Goal: Communication & Community: Share content

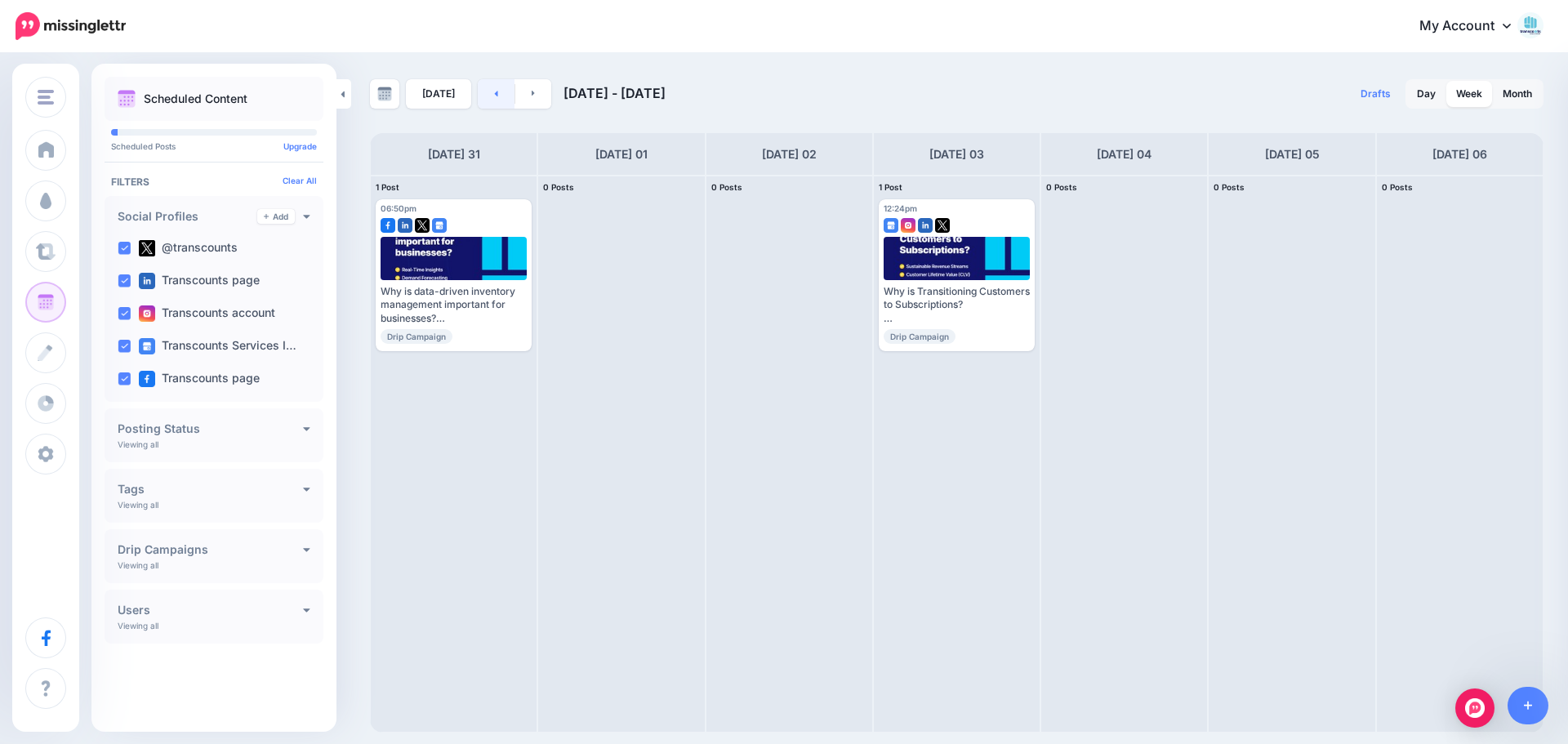
click at [494, 92] on link at bounding box center [495, 93] width 36 height 29
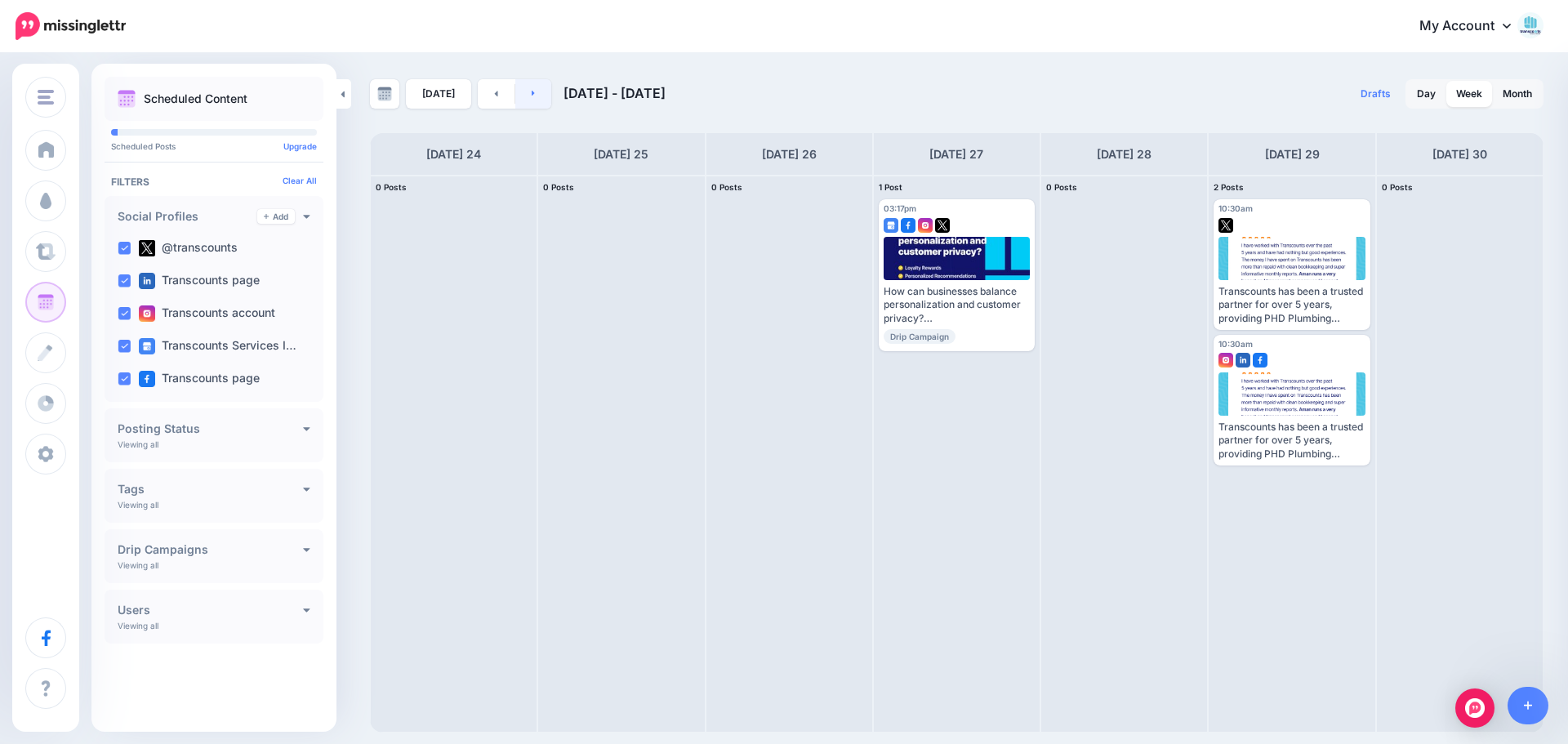
click at [525, 95] on link at bounding box center [533, 93] width 36 height 29
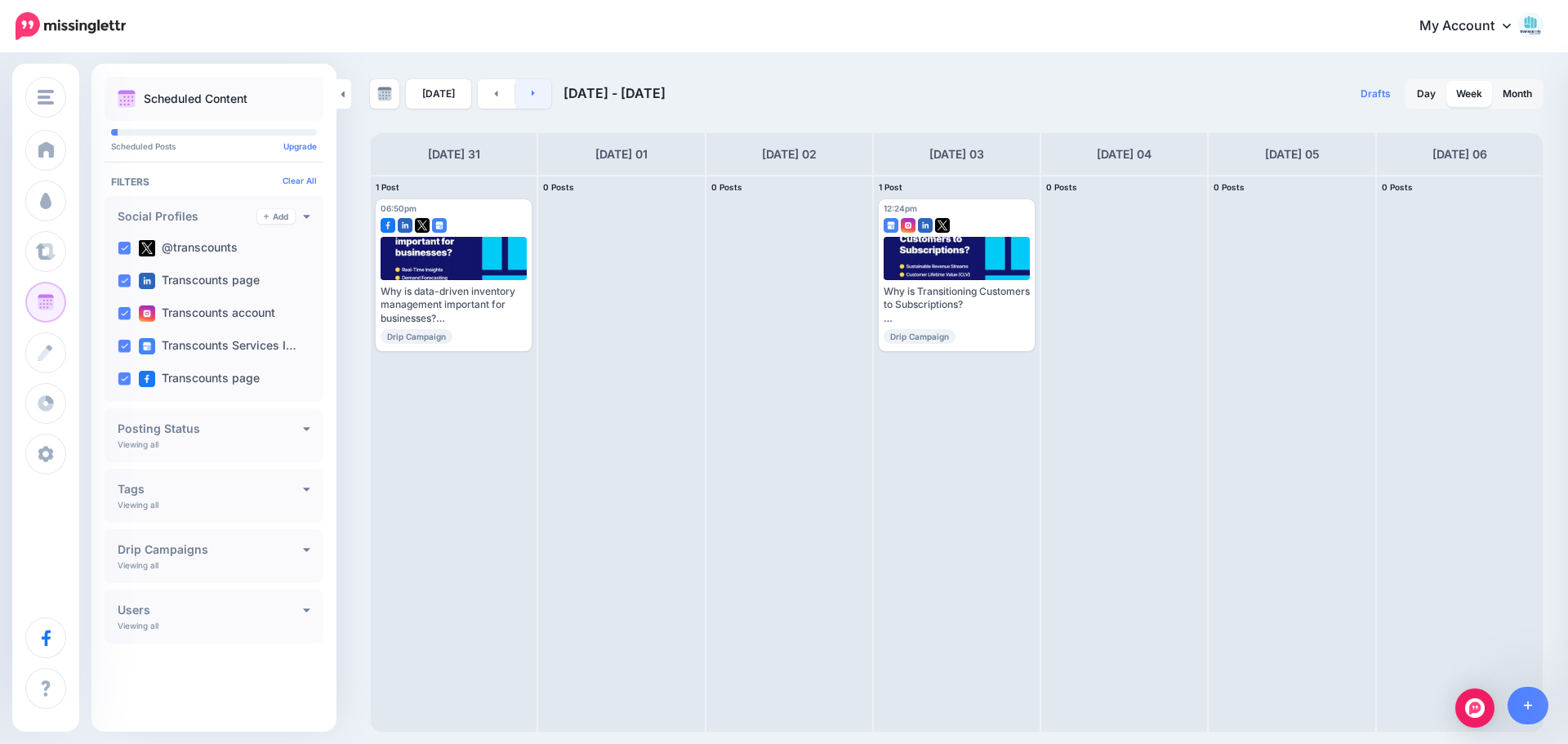
click at [515, 92] on link at bounding box center [533, 93] width 36 height 29
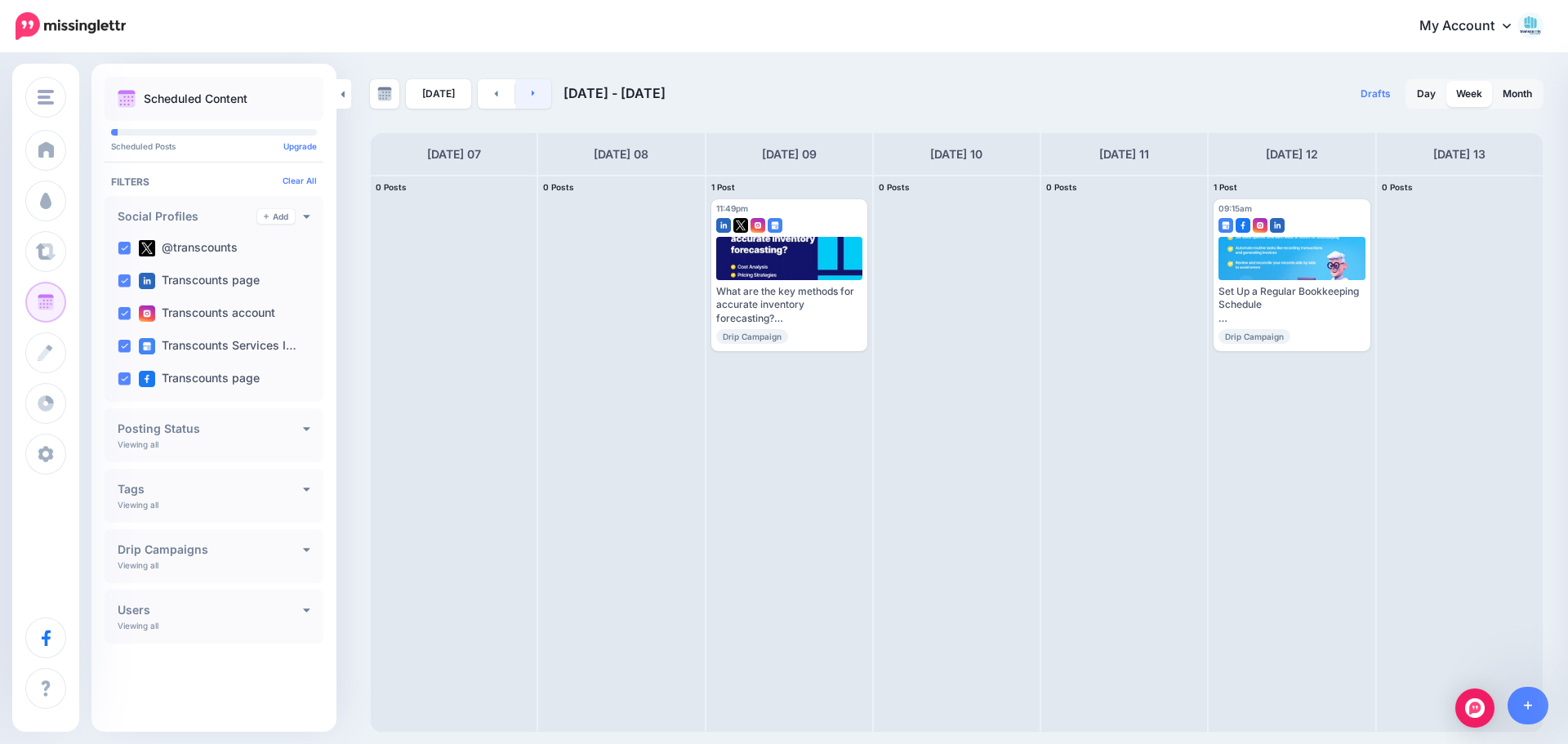
click at [532, 91] on icon at bounding box center [534, 93] width 4 height 10
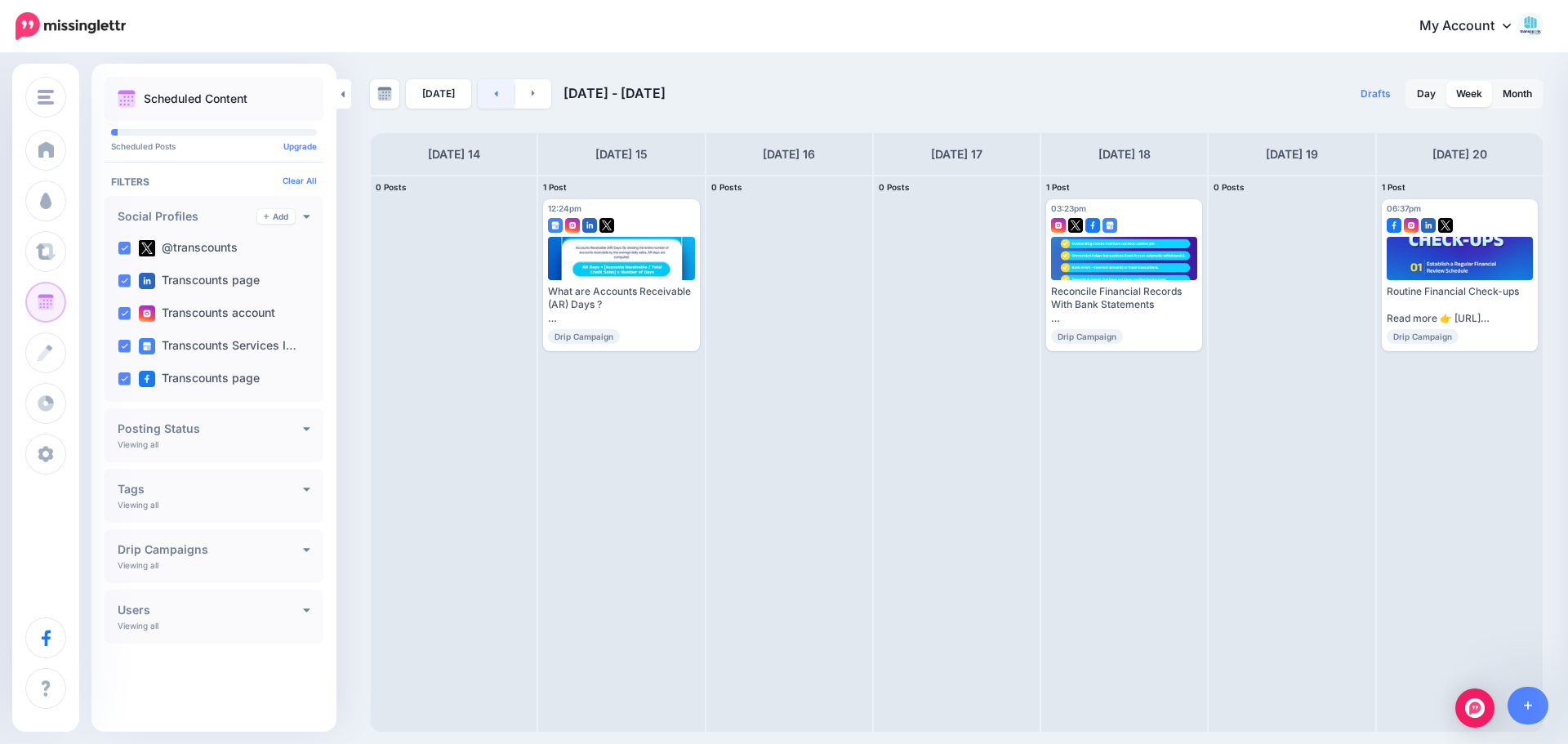
click at [491, 105] on link at bounding box center [495, 93] width 36 height 29
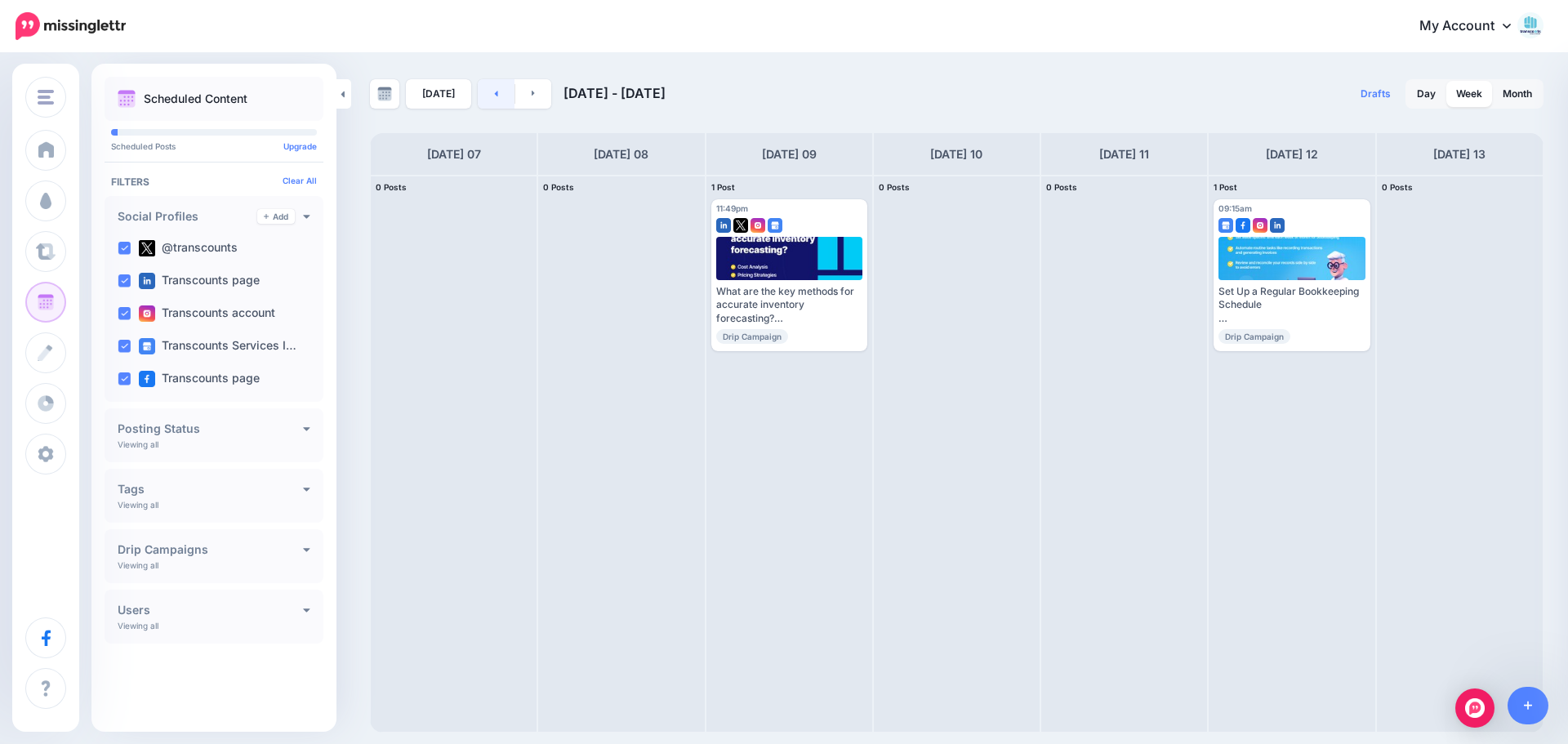
click at [488, 105] on link at bounding box center [495, 93] width 36 height 29
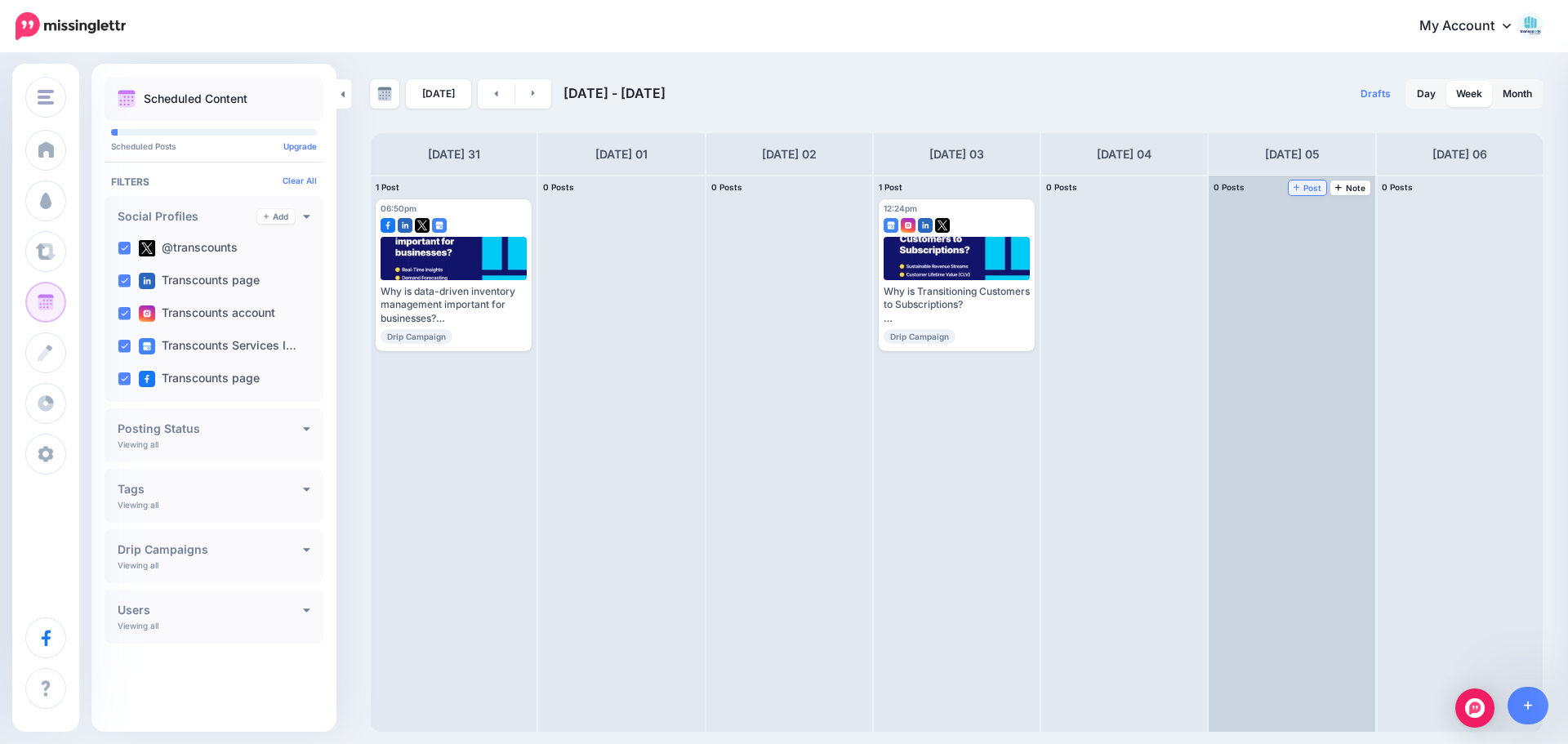
click at [782, 192] on span "Post" at bounding box center [1307, 188] width 28 height 8
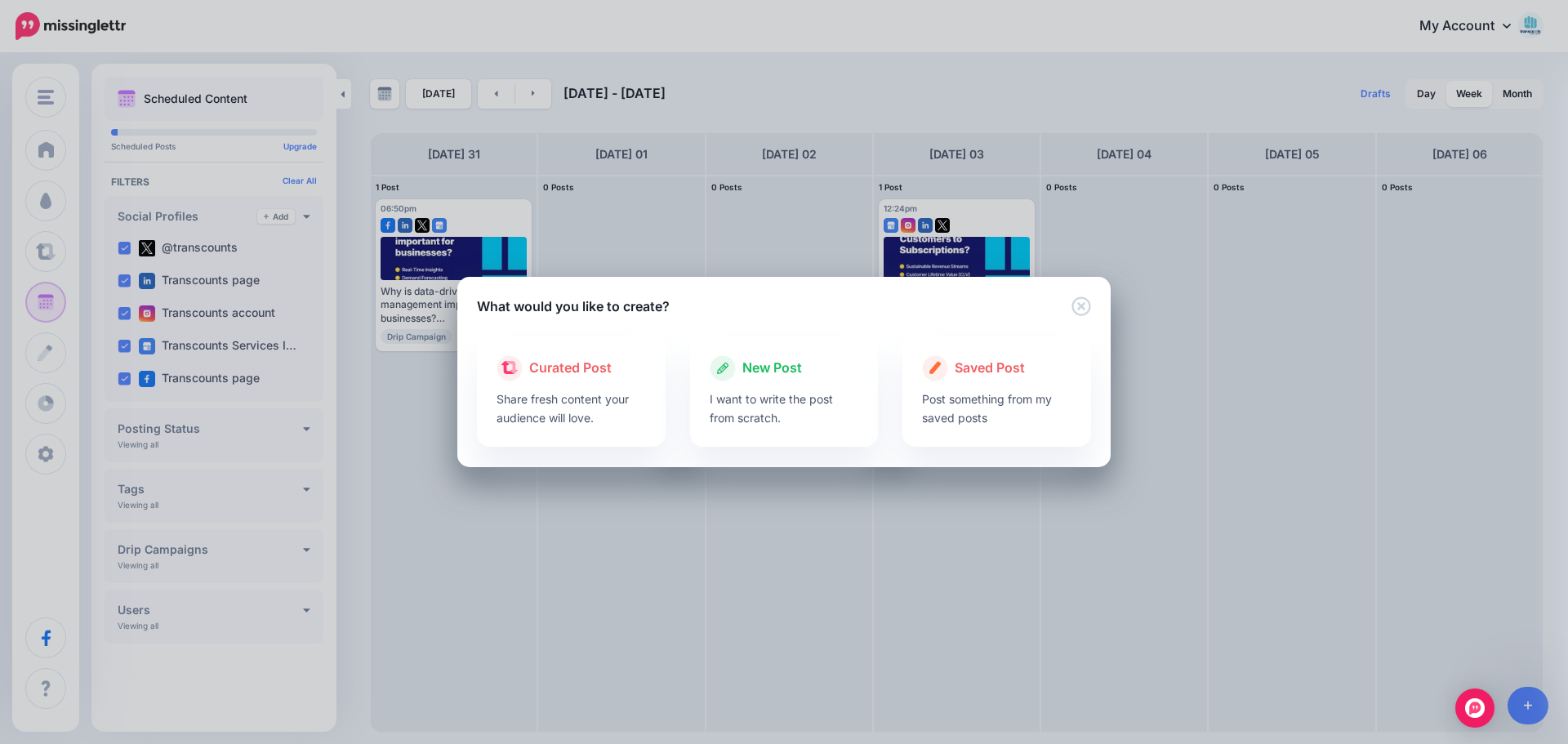
click at [782, 391] on p "I want to write the post from scratch." at bounding box center [784, 408] width 149 height 37
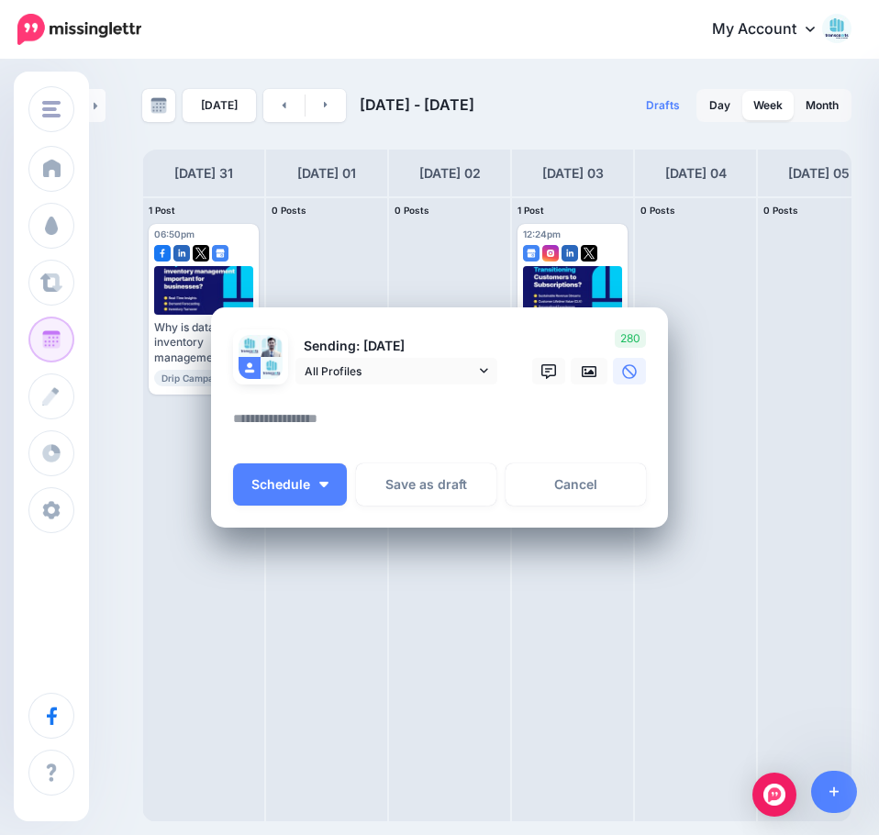
click at [364, 428] on textarea at bounding box center [444, 426] width 422 height 36
paste textarea "**********"
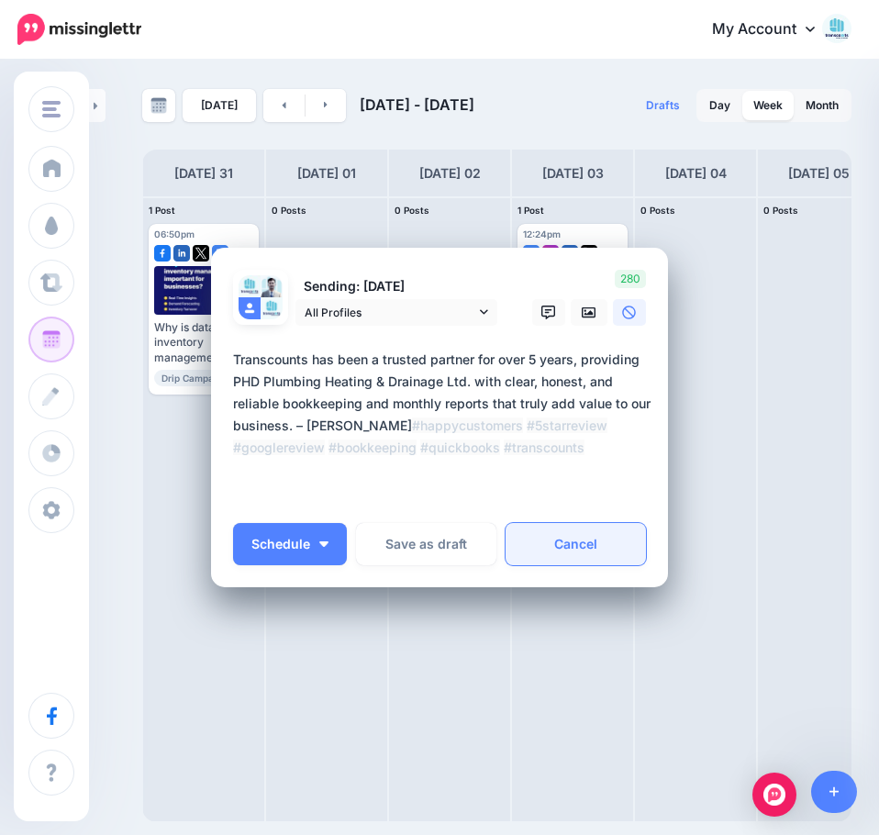
type textarea "**********"
click at [593, 547] on link "Cancel" at bounding box center [576, 544] width 140 height 42
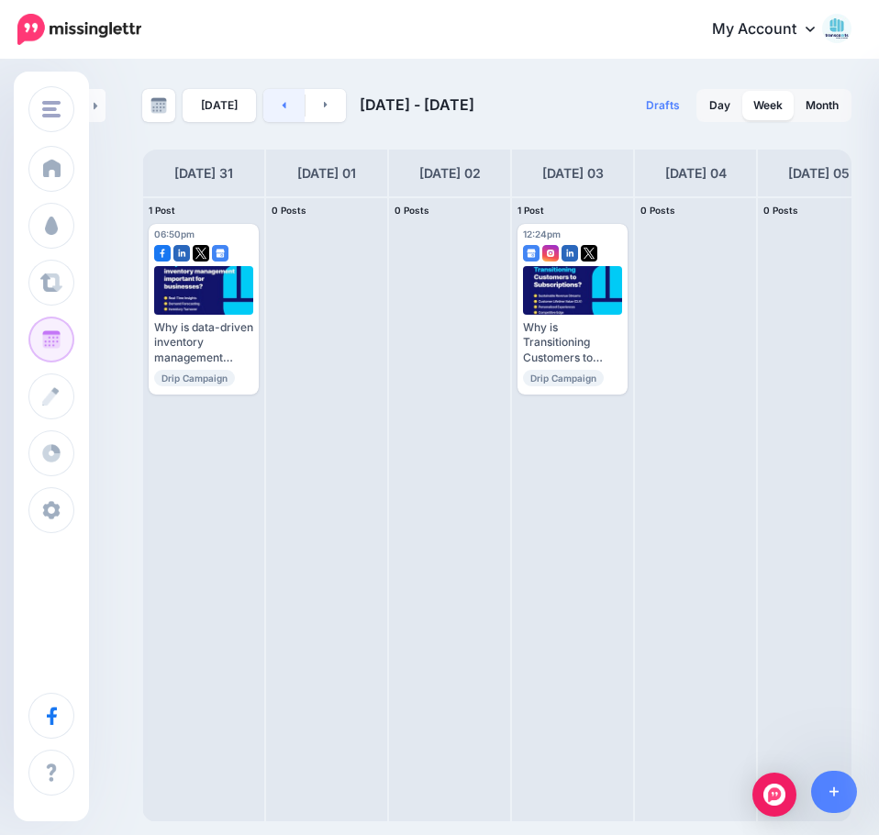
click at [267, 107] on link at bounding box center [283, 105] width 41 height 33
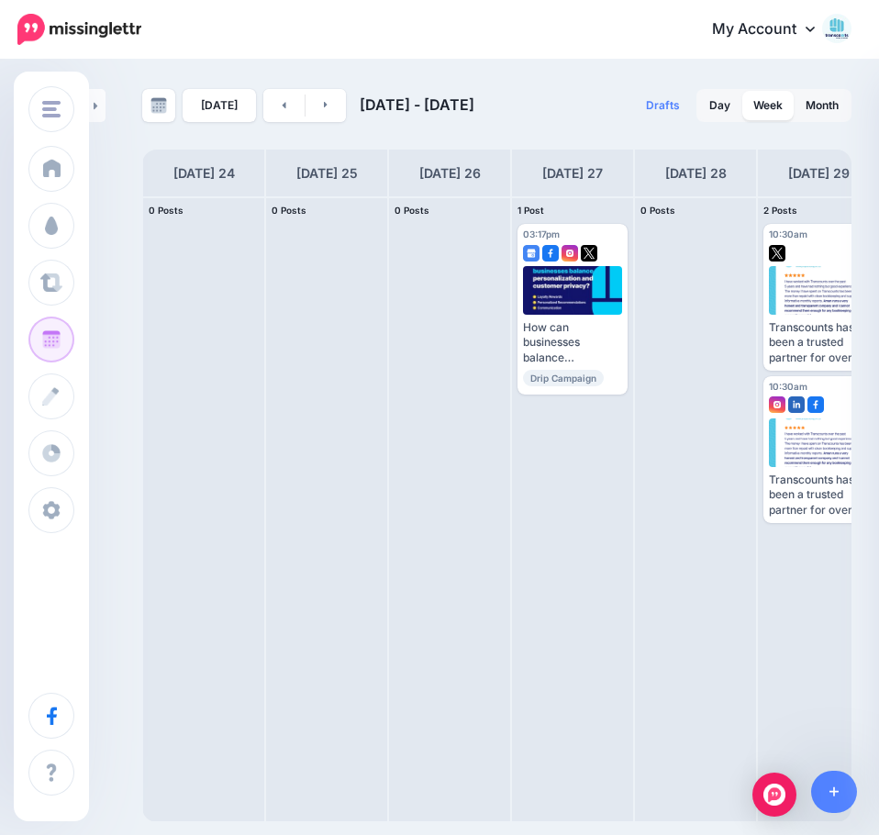
scroll to position [0, 151]
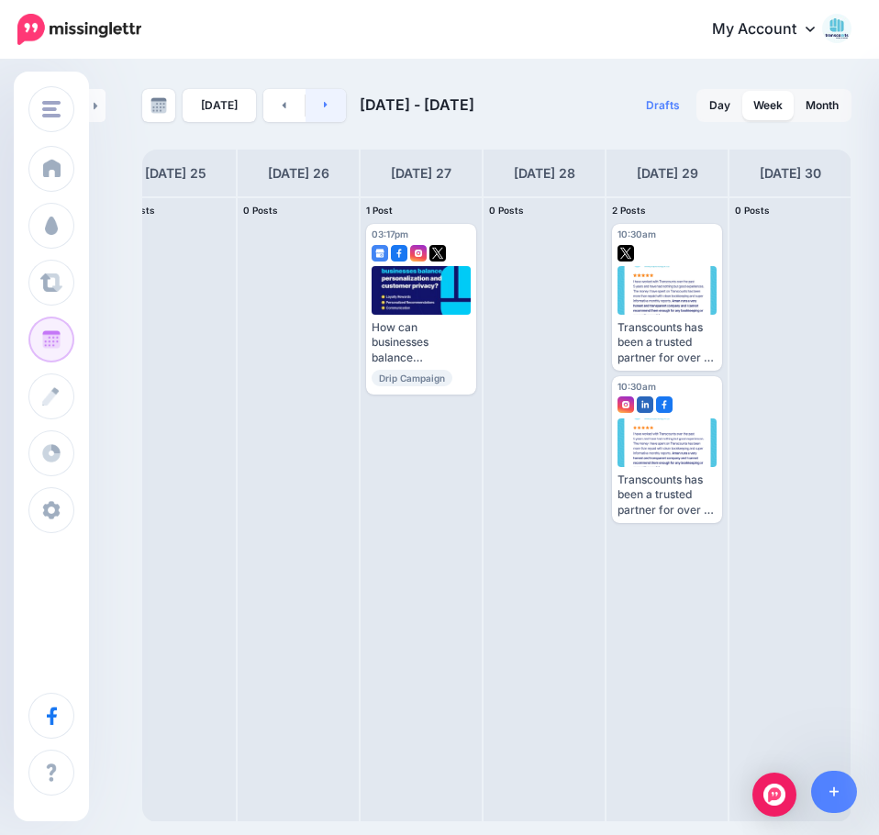
click at [315, 112] on link at bounding box center [326, 105] width 41 height 33
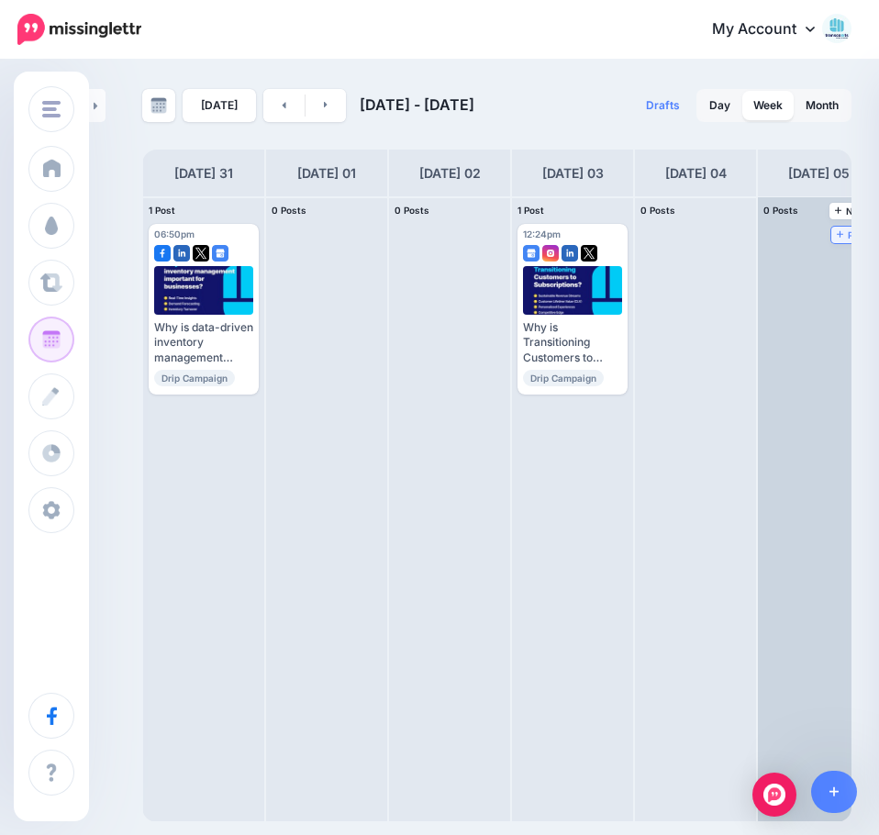
click at [841, 234] on icon at bounding box center [840, 234] width 7 height 7
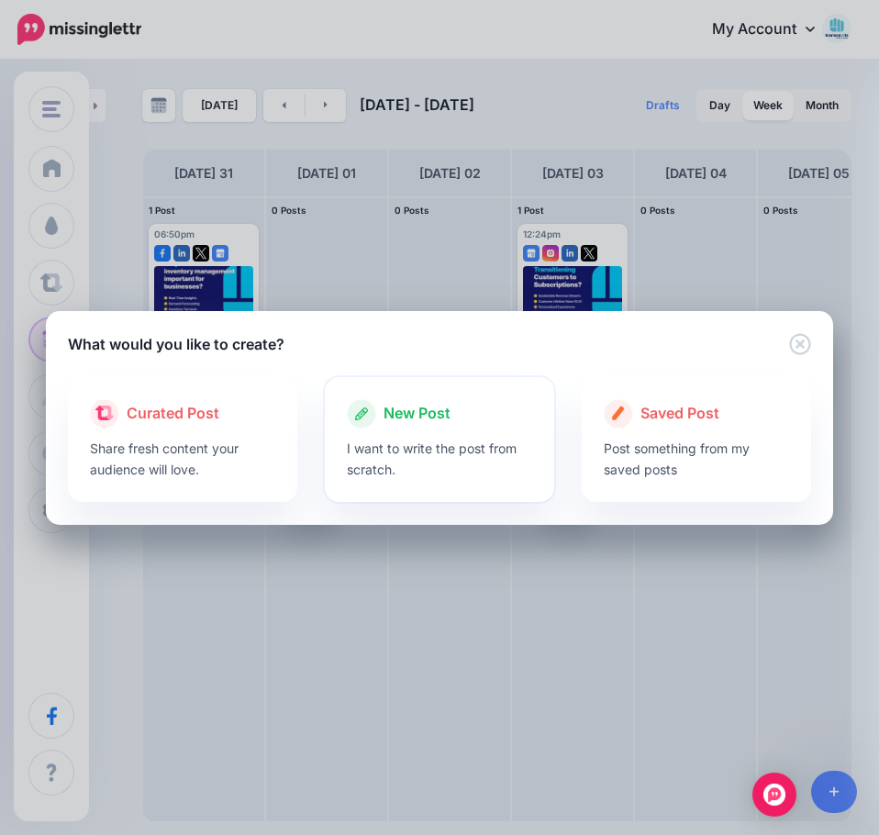
click at [485, 449] on p "I want to write the post from scratch." at bounding box center [439, 459] width 185 height 42
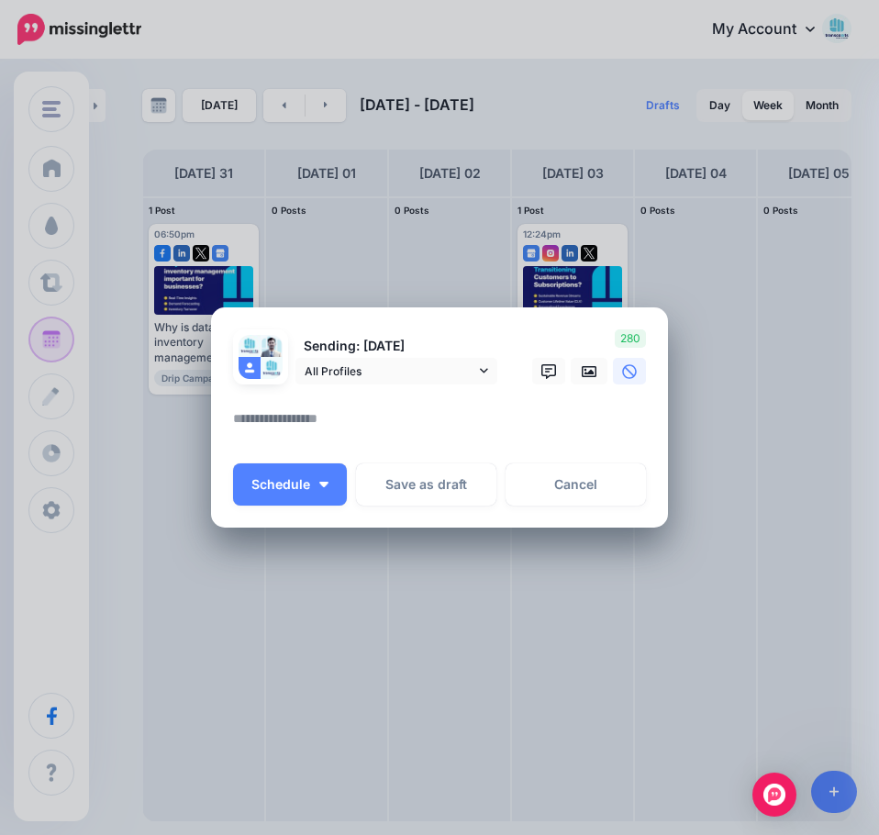
click at [390, 411] on textarea at bounding box center [444, 426] width 422 height 36
paste textarea "**********"
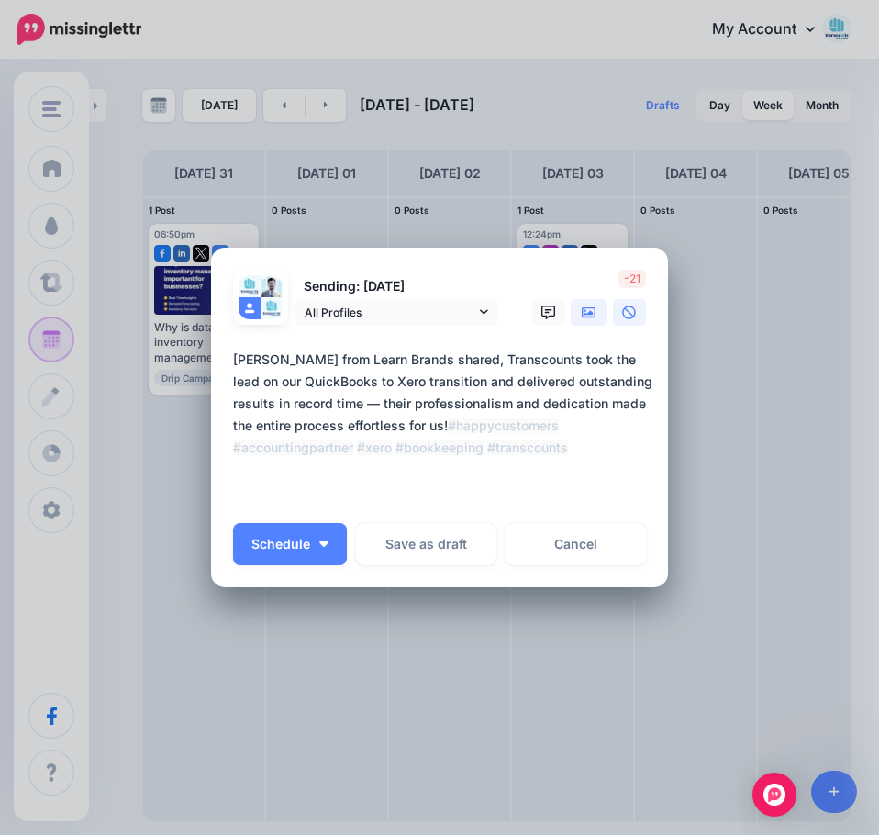
click at [592, 304] on link at bounding box center [589, 312] width 37 height 27
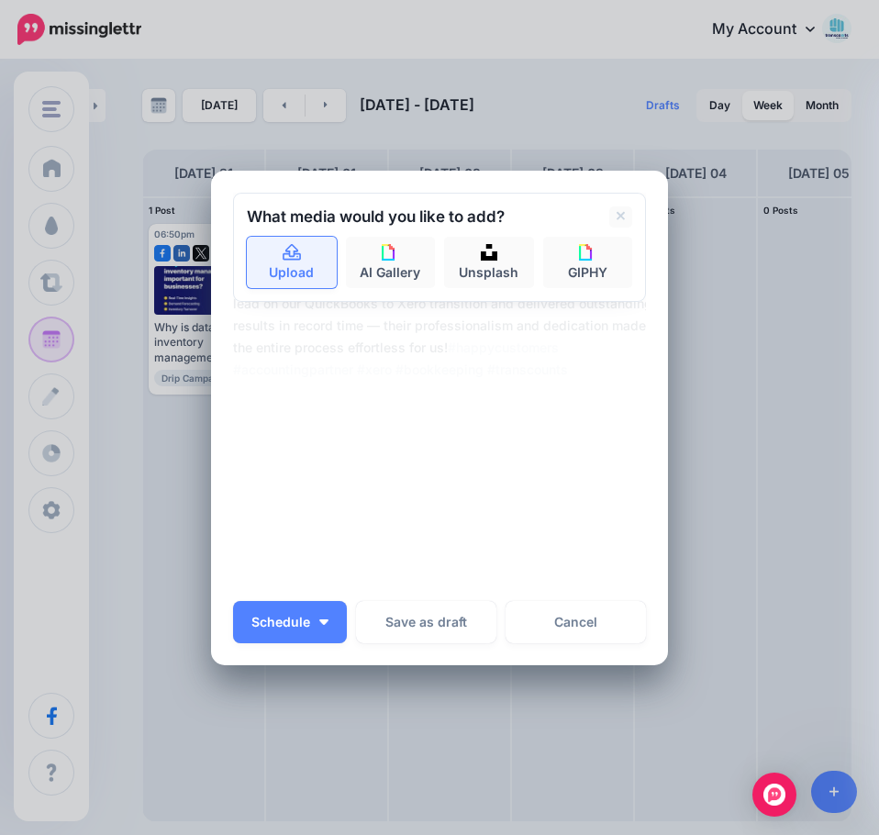
click at [294, 274] on link "Upload" at bounding box center [292, 262] width 90 height 51
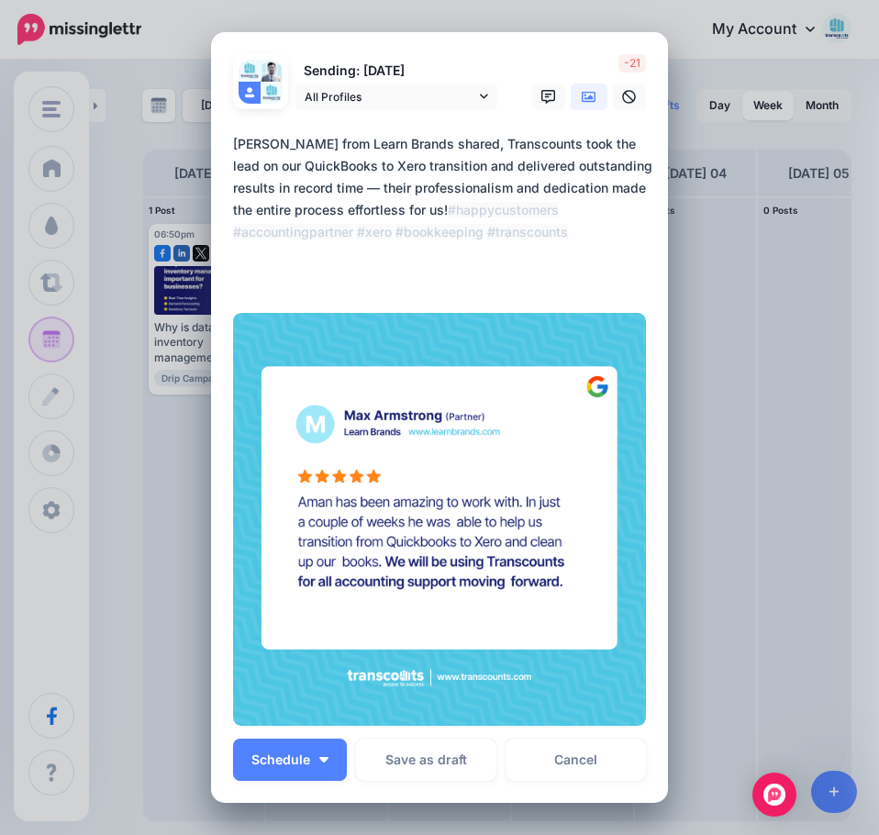
click at [412, 219] on textarea "**********" at bounding box center [444, 210] width 422 height 154
click at [377, 195] on textarea "**********" at bounding box center [444, 210] width 422 height 154
type textarea "**********"
click at [334, 95] on span "All Profiles" at bounding box center [390, 96] width 171 height 19
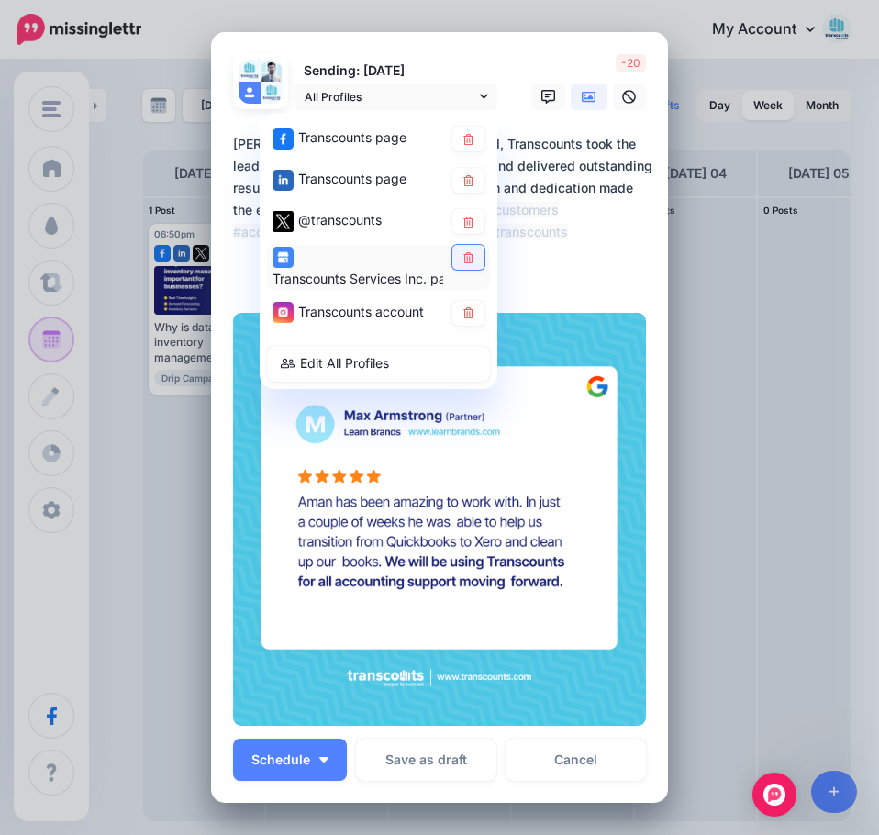
click at [469, 262] on link at bounding box center [469, 257] width 32 height 25
click at [462, 219] on icon at bounding box center [469, 221] width 14 height 11
click at [552, 67] on div "1900" at bounding box center [586, 82] width 147 height 56
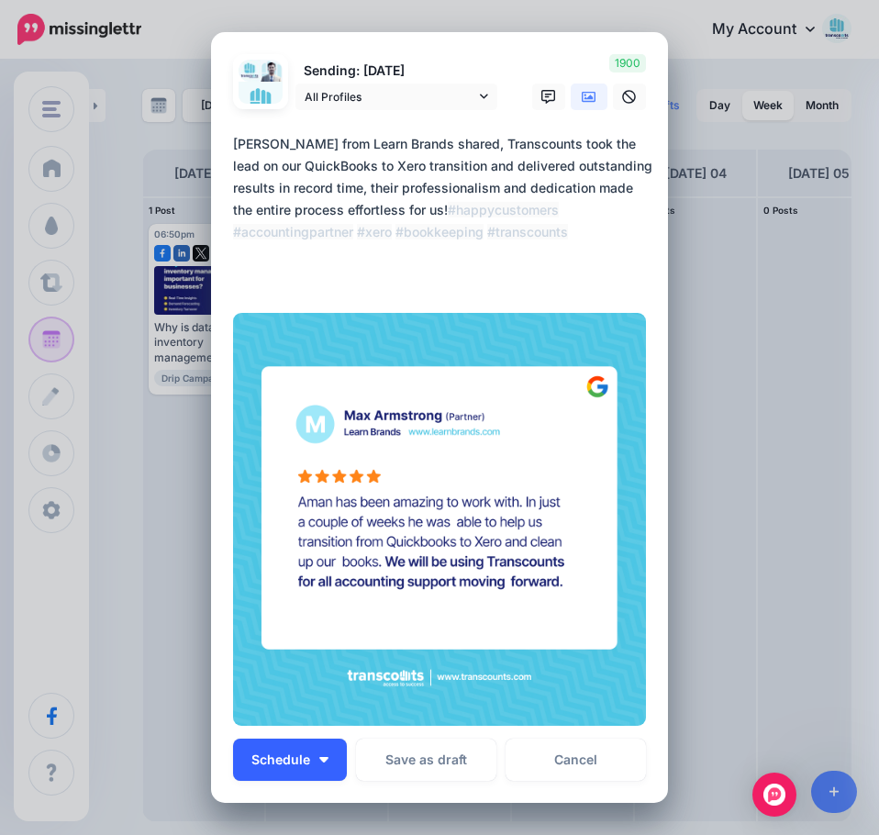
click at [281, 766] on span "Schedule" at bounding box center [281, 760] width 59 height 13
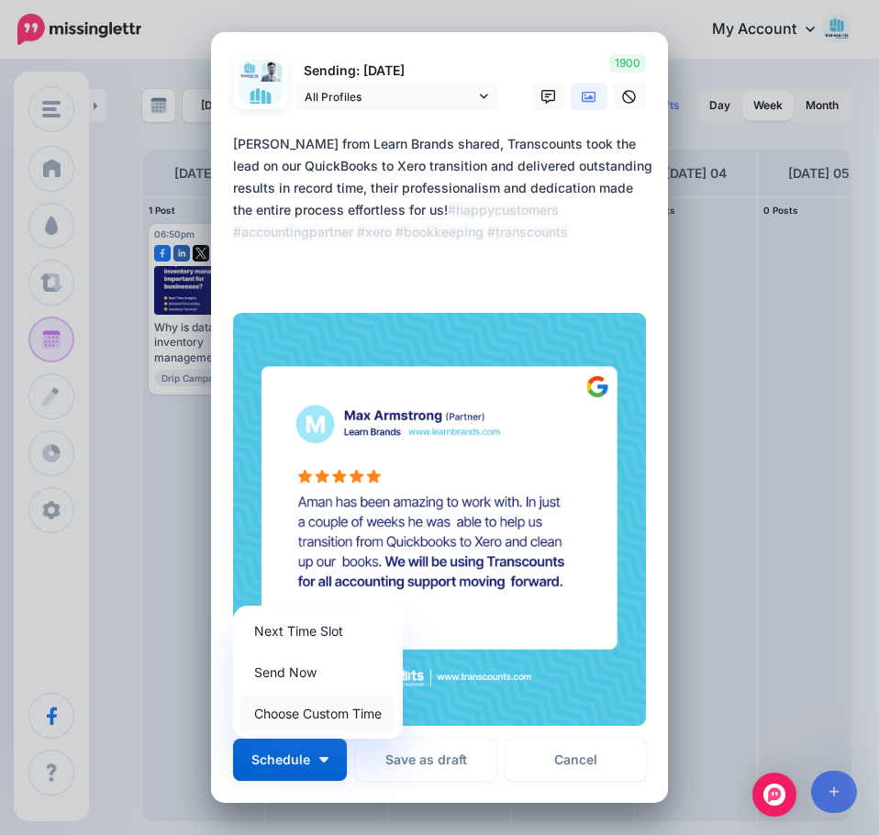
click at [290, 707] on link "Choose Custom Time" at bounding box center [318, 714] width 155 height 36
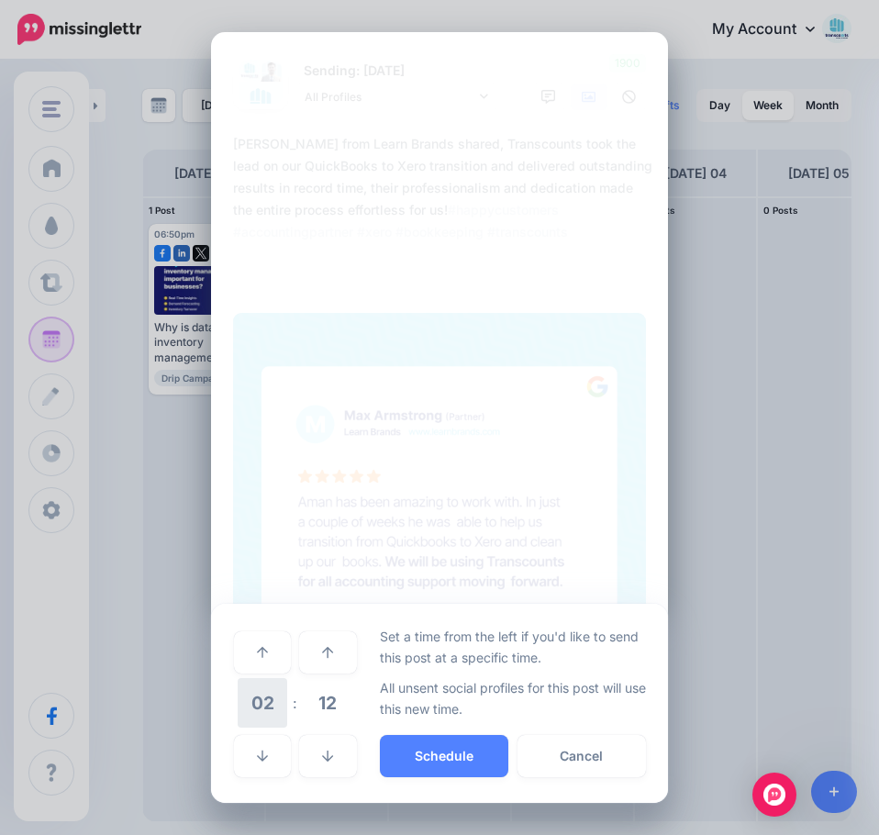
click at [274, 701] on span "02" at bounding box center [263, 703] width 50 height 50
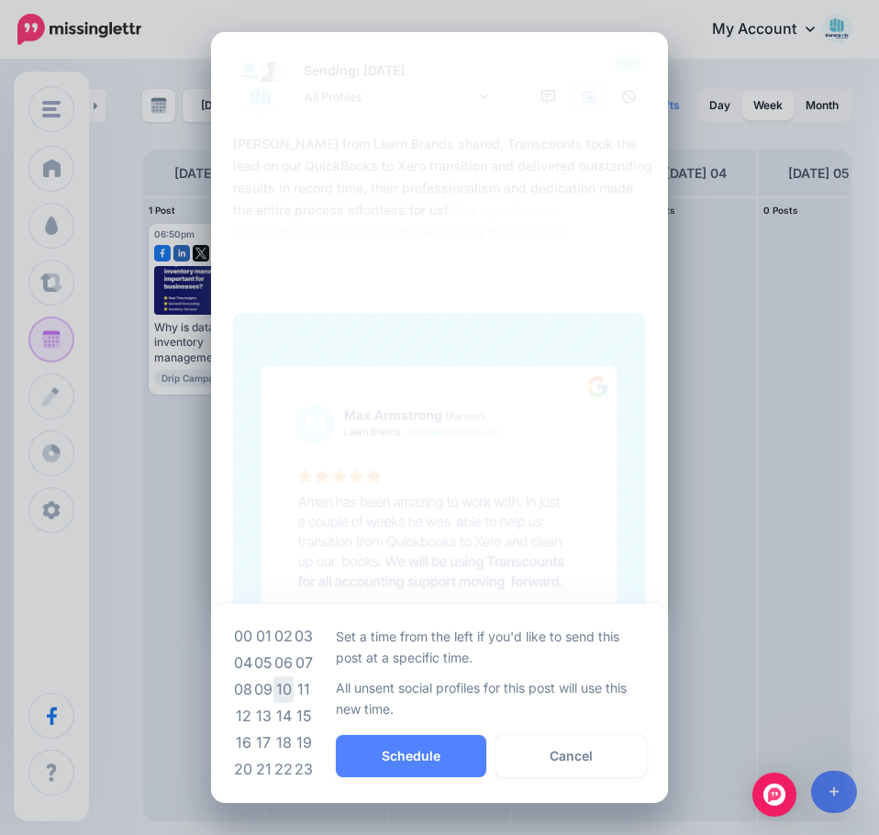
click at [286, 693] on td "10" at bounding box center [284, 690] width 20 height 27
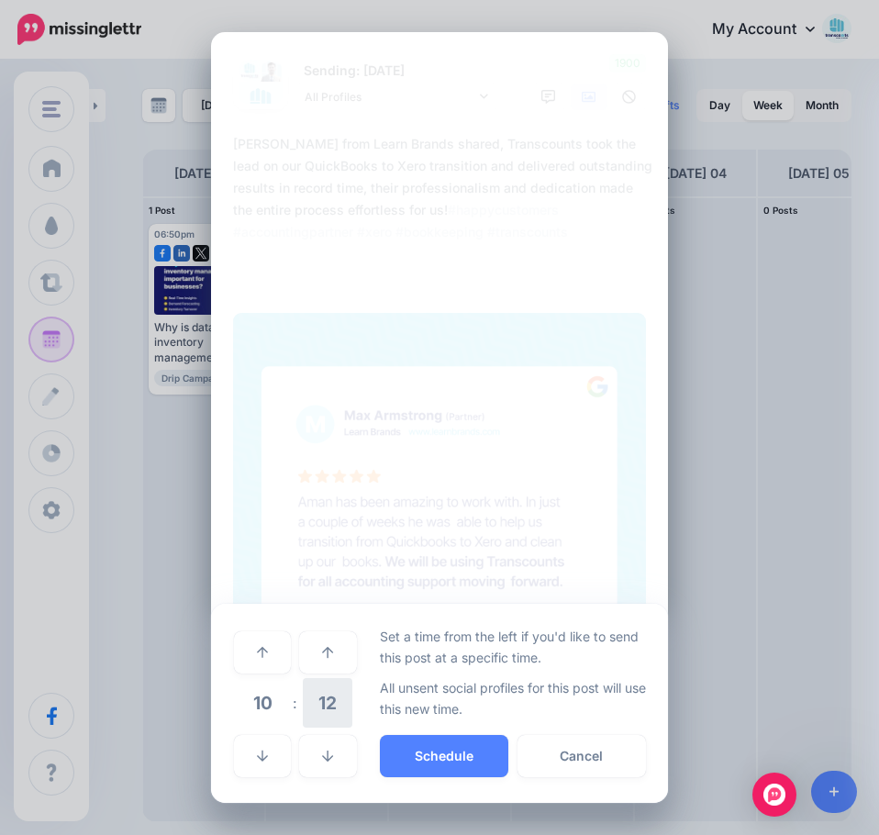
click at [330, 706] on span "12" at bounding box center [328, 703] width 50 height 50
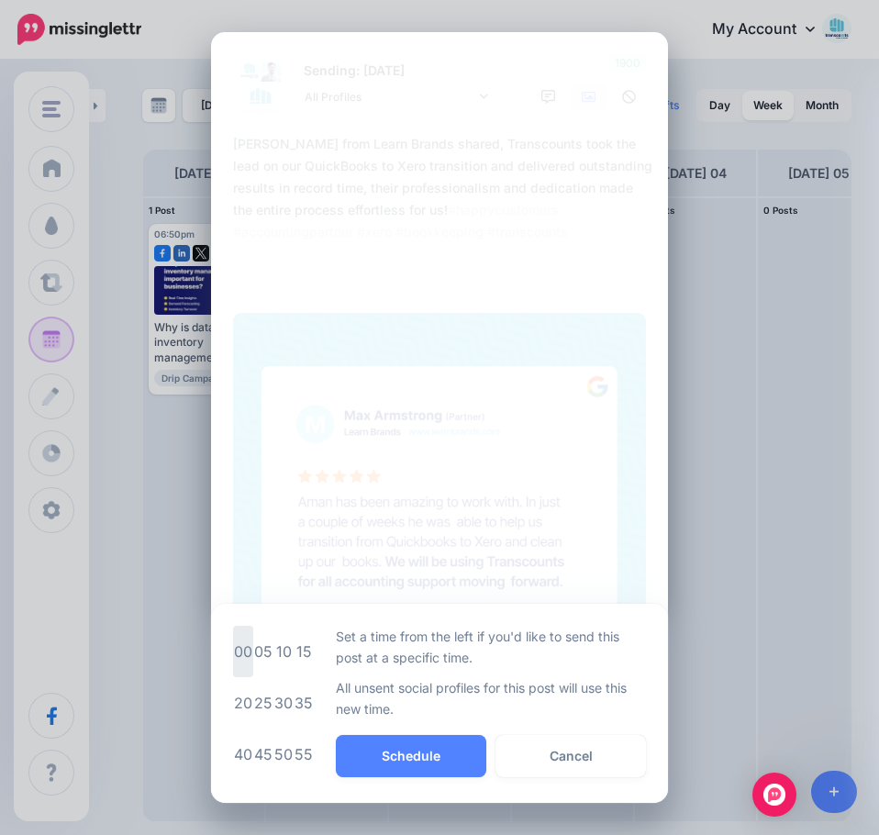
click at [245, 655] on td "00" at bounding box center [243, 651] width 20 height 51
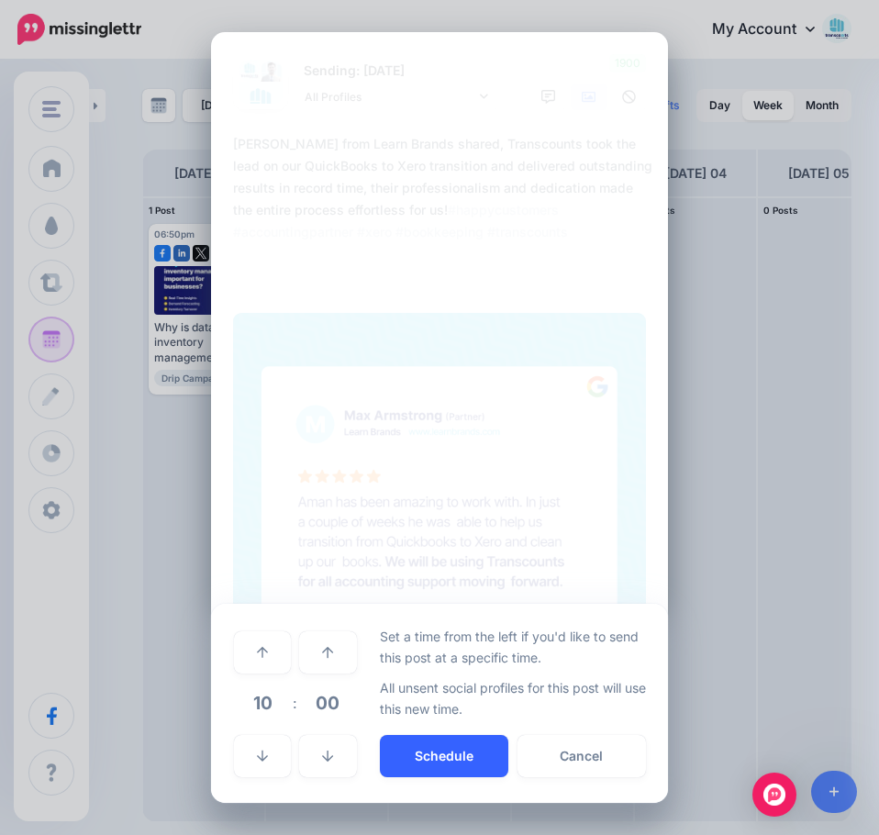
click at [428, 755] on button "Schedule" at bounding box center [444, 756] width 129 height 42
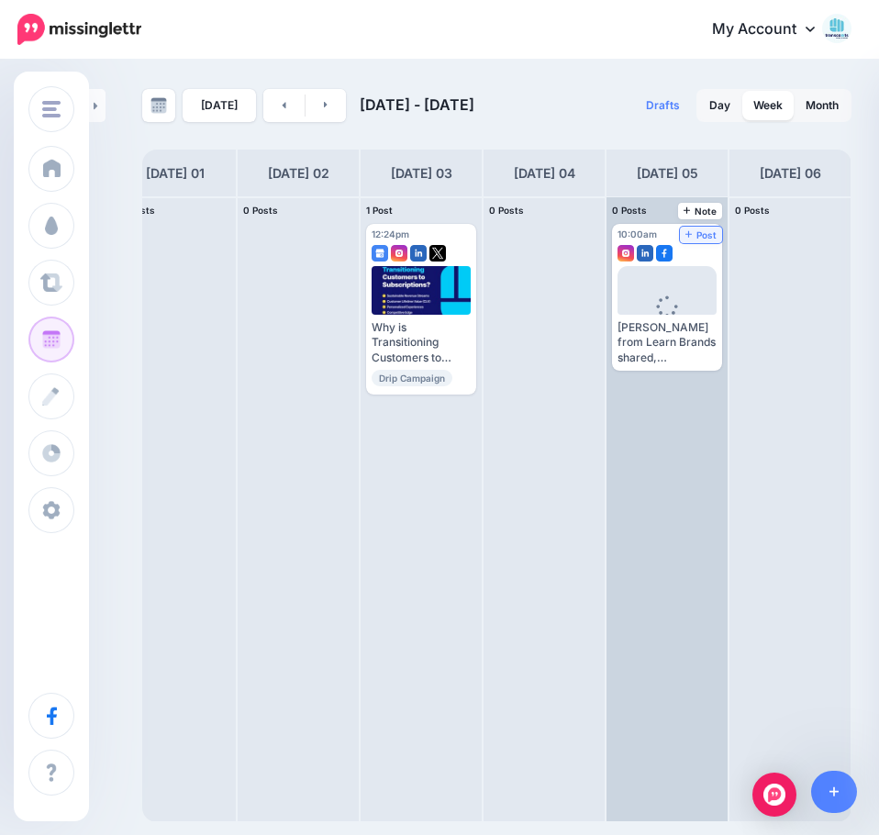
click at [702, 238] on span "Post" at bounding box center [702, 234] width 32 height 9
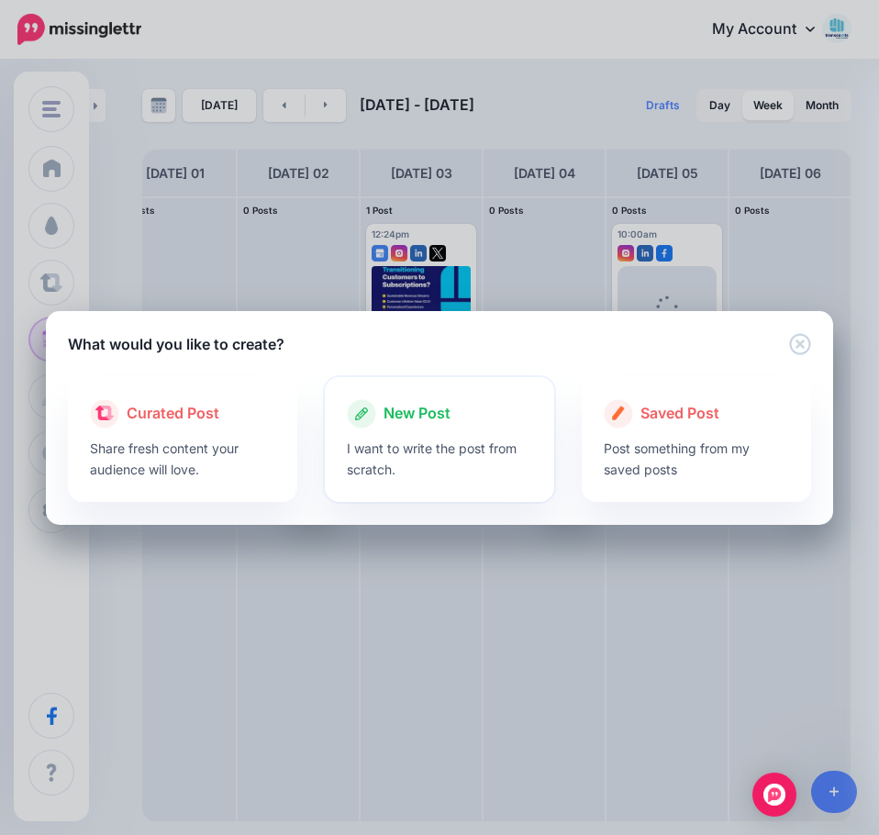
click at [375, 441] on p "I want to write the post from scratch." at bounding box center [439, 459] width 185 height 42
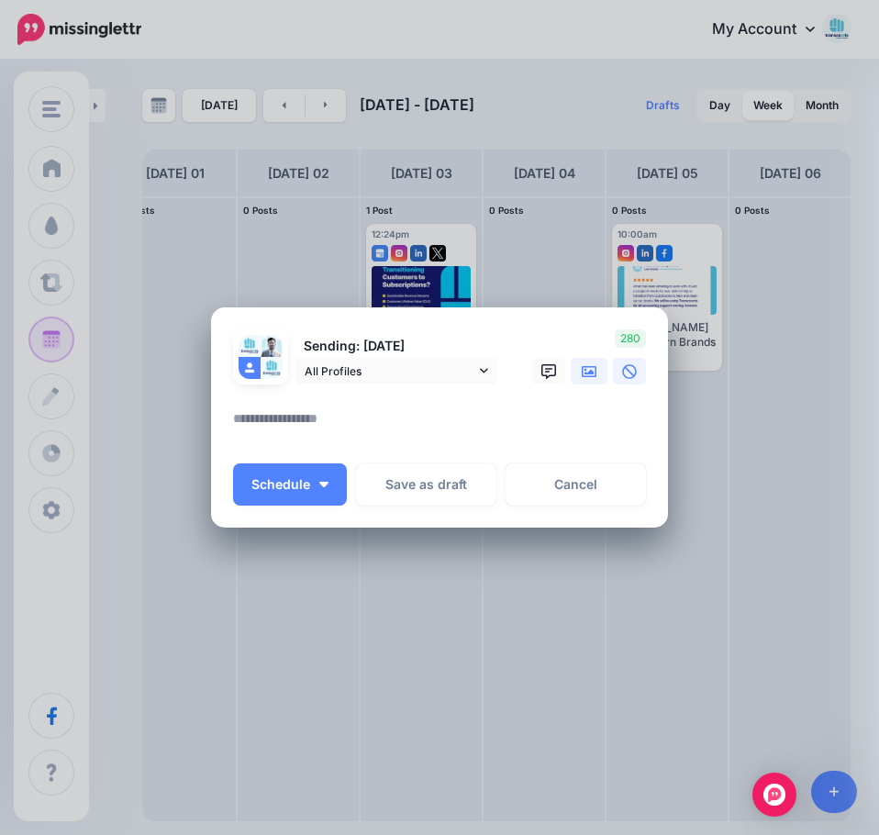
click at [591, 378] on icon at bounding box center [589, 371] width 15 height 15
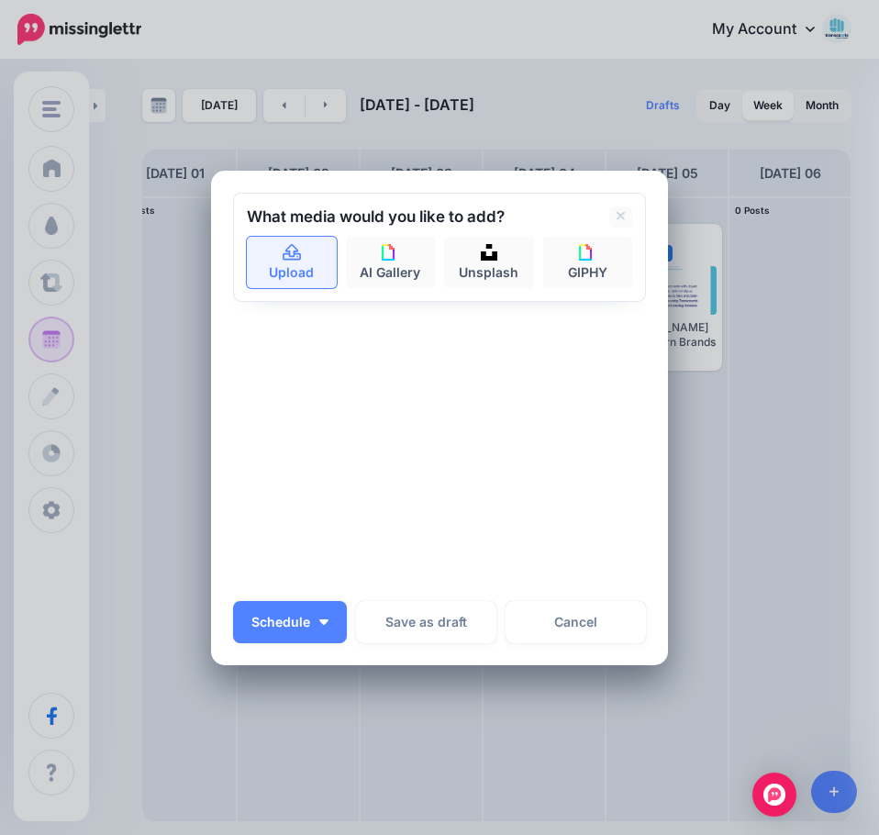
click at [288, 272] on link "Upload" at bounding box center [292, 262] width 90 height 51
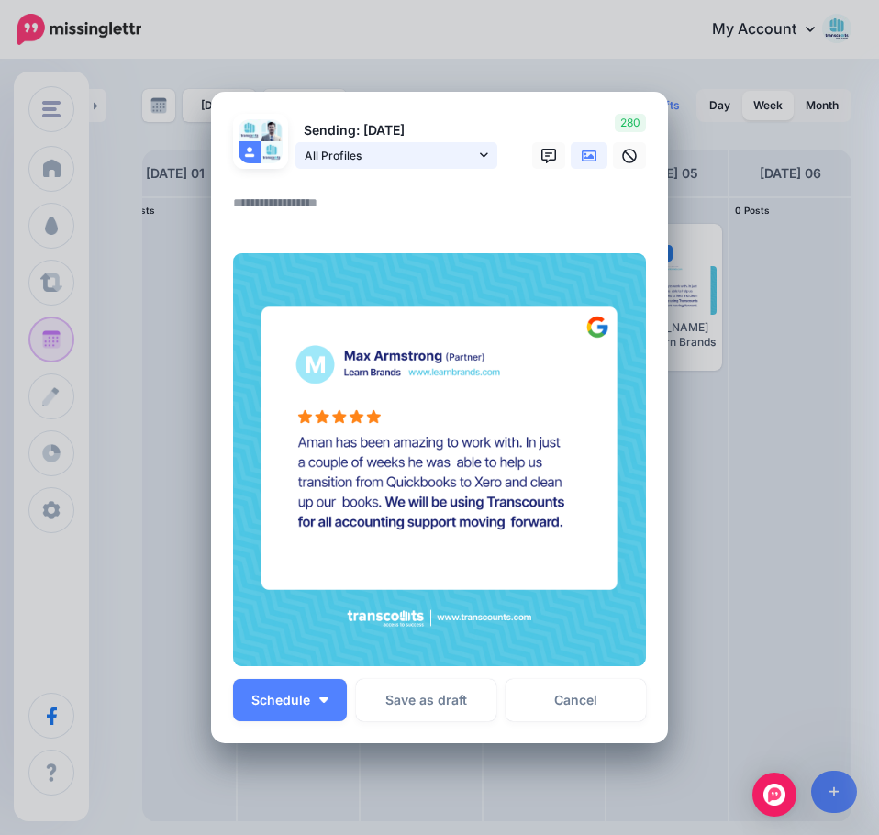
click at [330, 156] on span "All Profiles" at bounding box center [390, 155] width 171 height 19
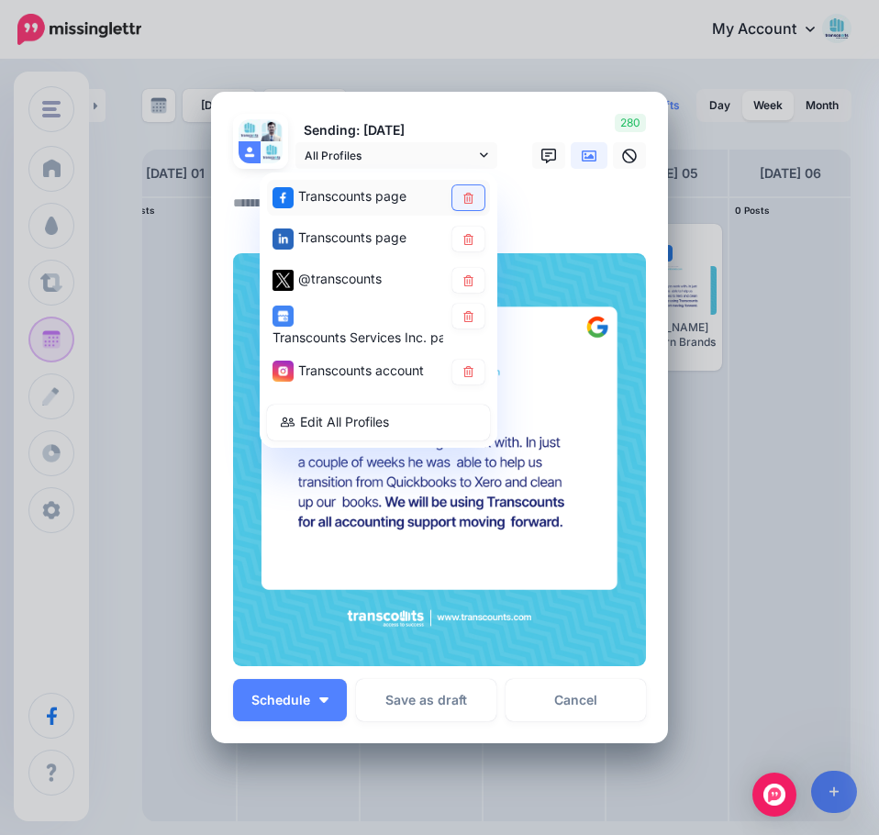
click at [465, 198] on icon at bounding box center [469, 198] width 10 height 11
click at [468, 237] on icon at bounding box center [469, 239] width 14 height 11
click at [460, 323] on link at bounding box center [469, 316] width 32 height 25
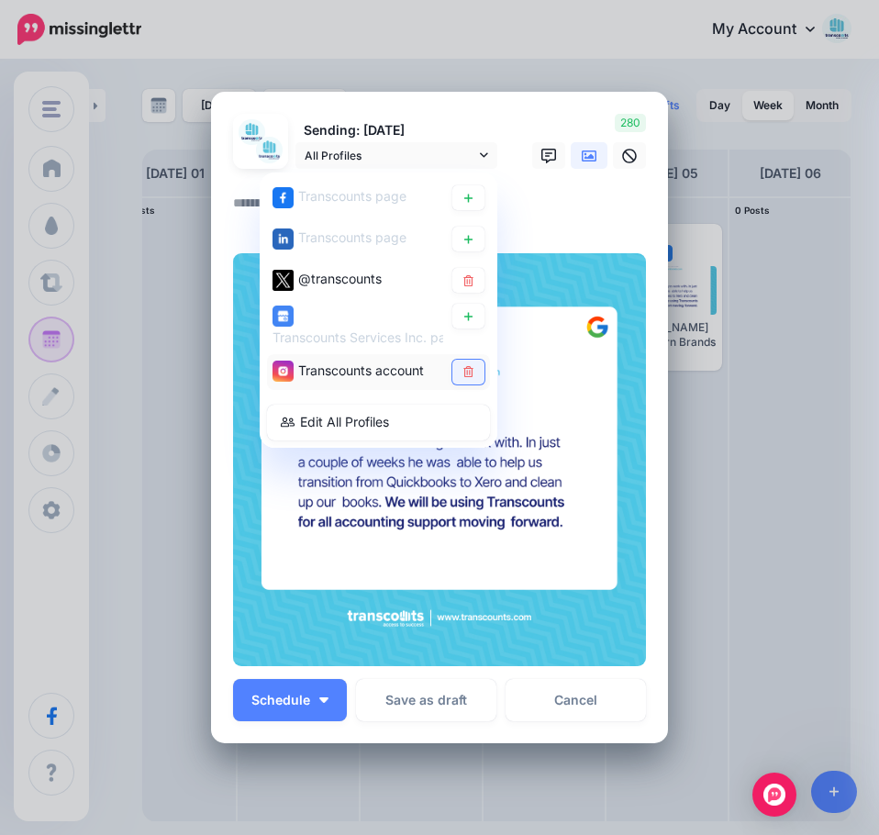
click at [462, 384] on link at bounding box center [469, 372] width 32 height 25
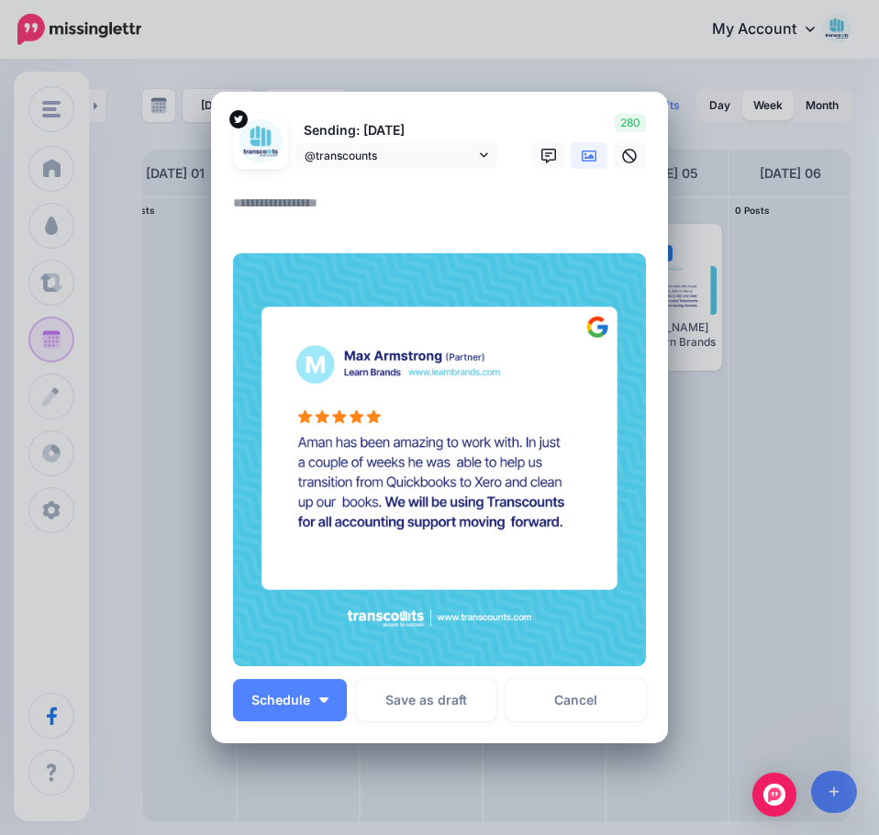
click at [321, 193] on textarea at bounding box center [444, 210] width 422 height 36
paste textarea "**********"
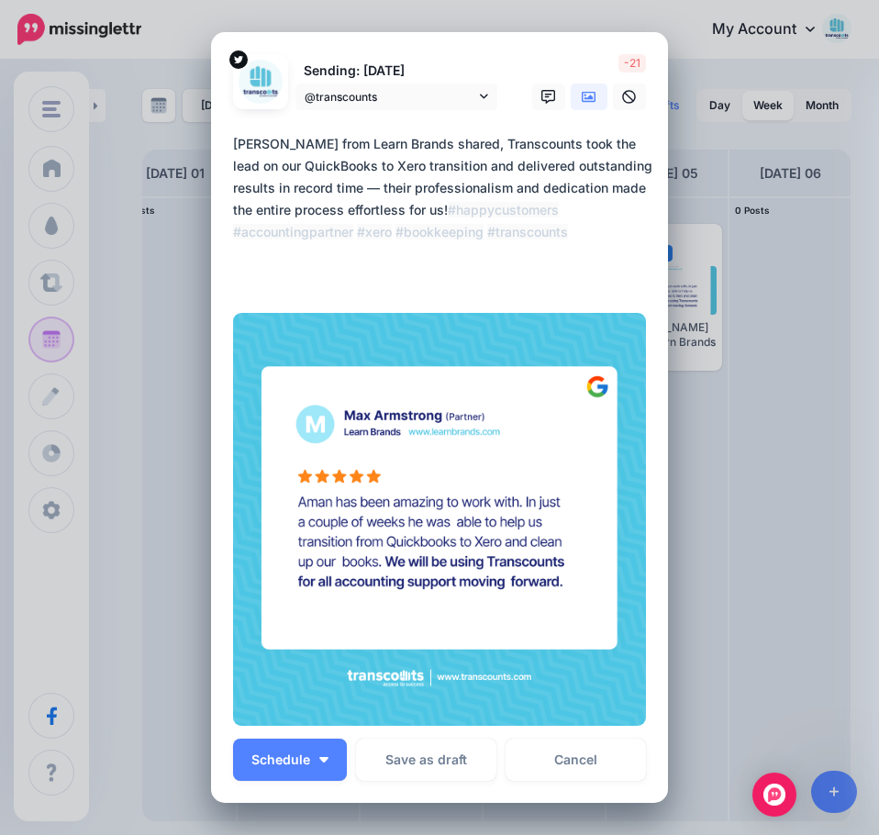
click at [510, 50] on div "Loading Sending: [DATE] @transcounts Transcounts page" at bounding box center [439, 417] width 457 height 771
click at [373, 190] on textarea "**********" at bounding box center [444, 210] width 422 height 154
drag, startPoint x: 357, startPoint y: 284, endPoint x: 177, endPoint y: 292, distance: 180.1
click at [177, 292] on div "Create Post Loading Sending: [DATE] @transcounts @transcounts" at bounding box center [439, 417] width 879 height 835
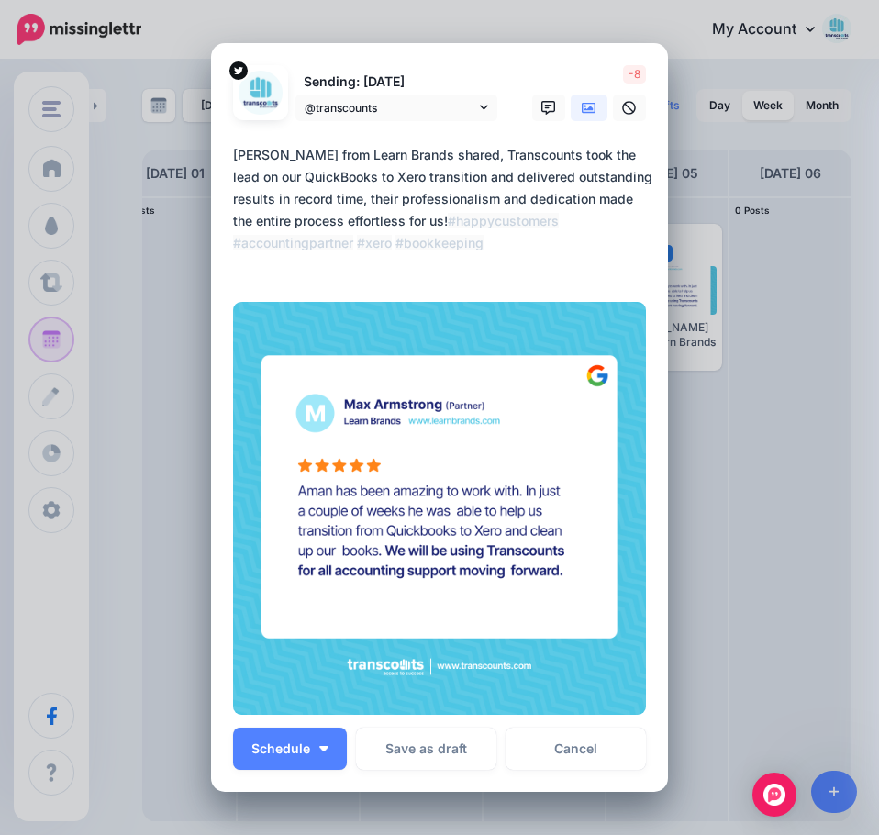
drag, startPoint x: 509, startPoint y: 266, endPoint x: 465, endPoint y: 278, distance: 45.7
click at [465, 278] on div "**********" at bounding box center [439, 214] width 413 height 140
drag, startPoint x: 565, startPoint y: 270, endPoint x: 468, endPoint y: 270, distance: 97.3
click at [468, 270] on textarea "**********" at bounding box center [444, 210] width 422 height 132
click at [572, 259] on textarea "**********" at bounding box center [444, 210] width 422 height 132
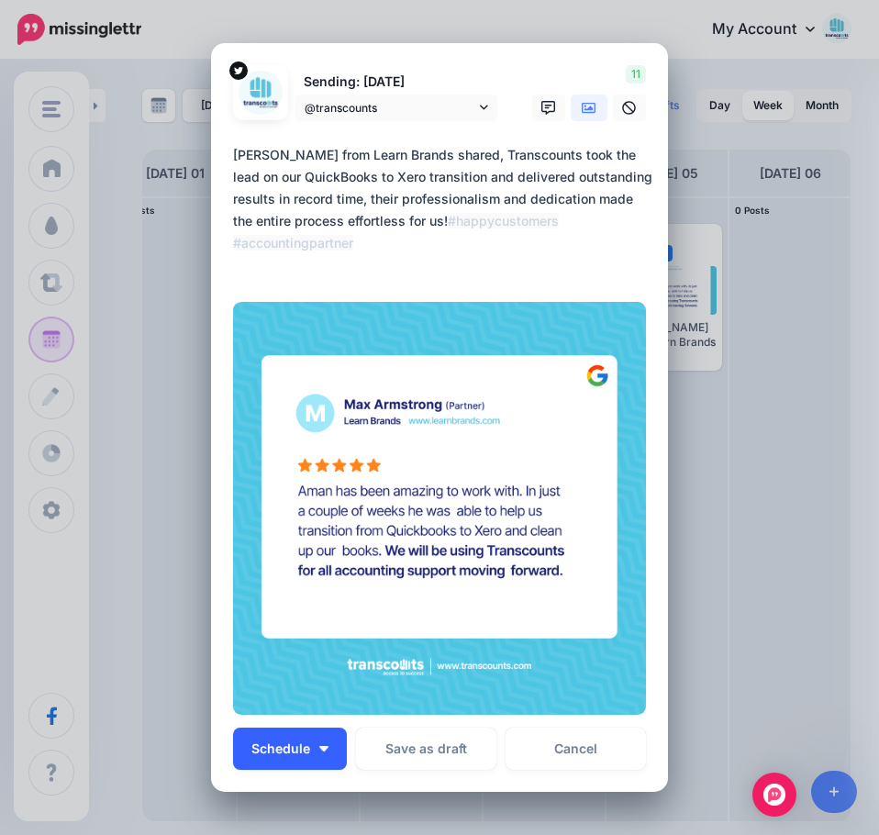
type textarea "**********"
click at [274, 762] on button "Schedule" at bounding box center [290, 749] width 114 height 42
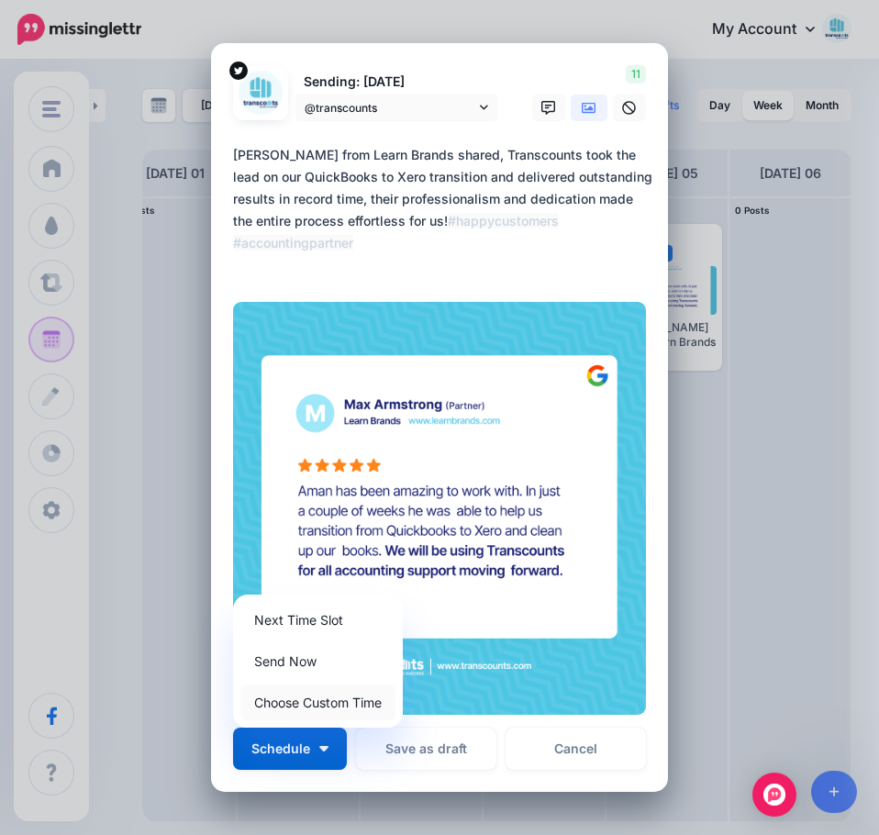
click at [278, 705] on link "Choose Custom Time" at bounding box center [318, 703] width 155 height 36
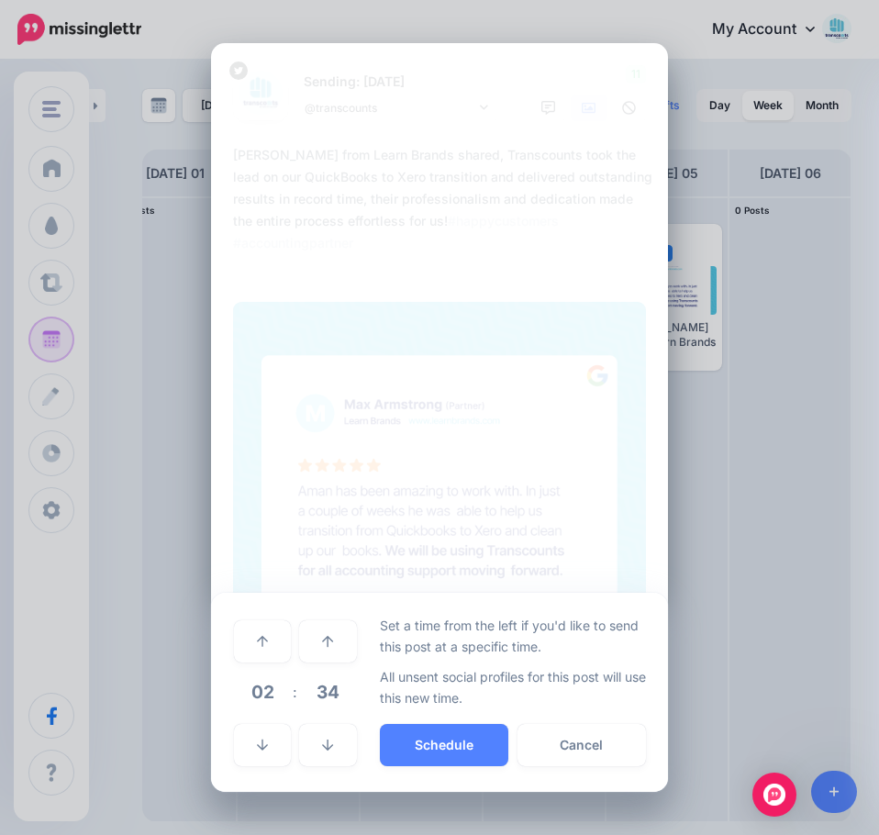
click at [263, 699] on span "02" at bounding box center [263, 692] width 50 height 50
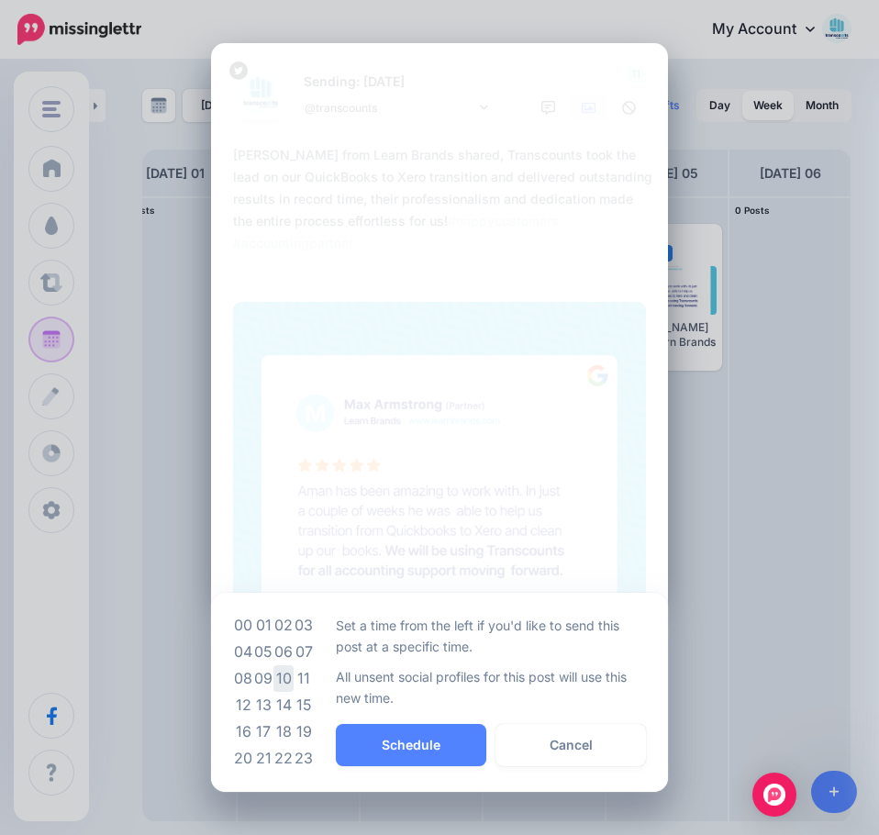
click at [282, 678] on td "10" at bounding box center [284, 679] width 20 height 27
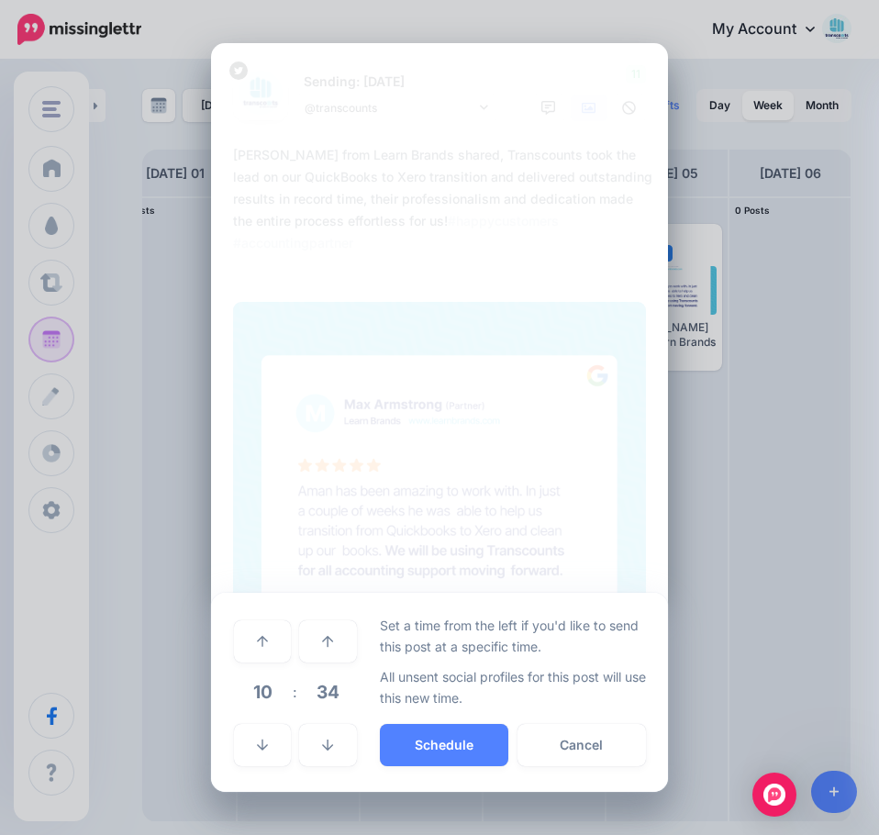
click at [312, 699] on span "34" at bounding box center [328, 692] width 50 height 50
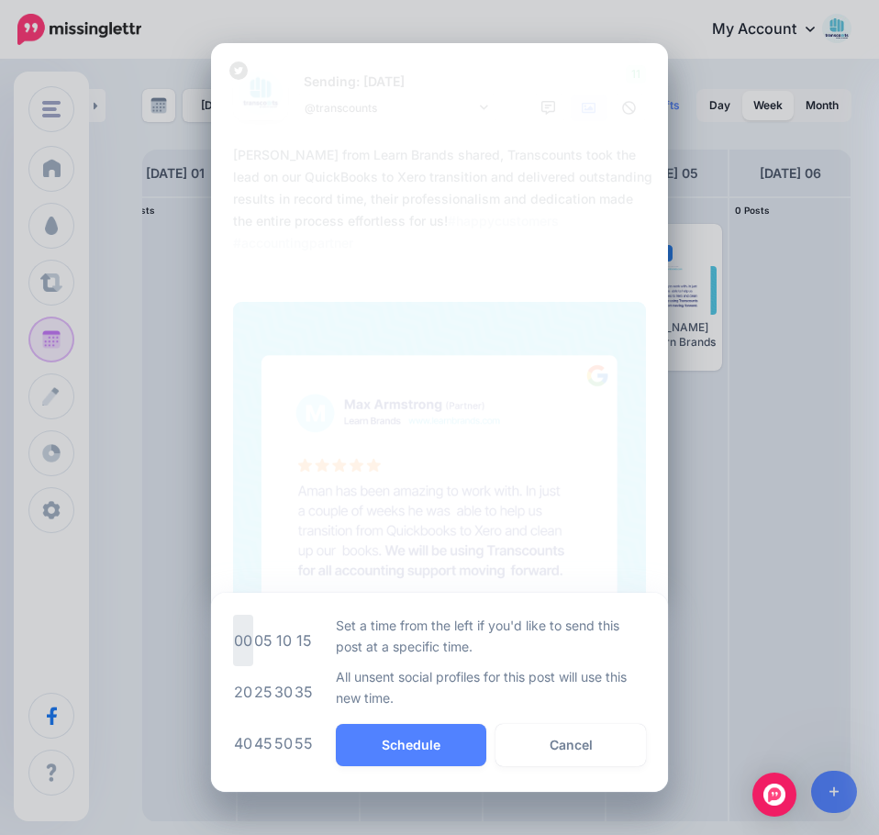
click at [241, 646] on td "00" at bounding box center [243, 640] width 20 height 51
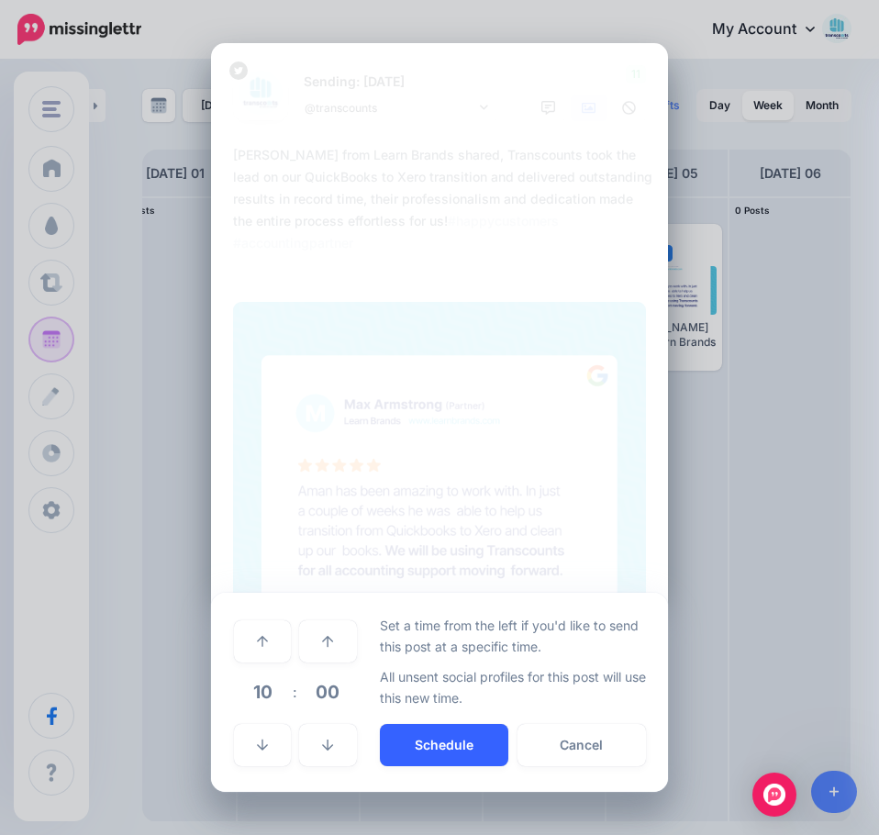
click at [438, 745] on button "Schedule" at bounding box center [444, 745] width 129 height 42
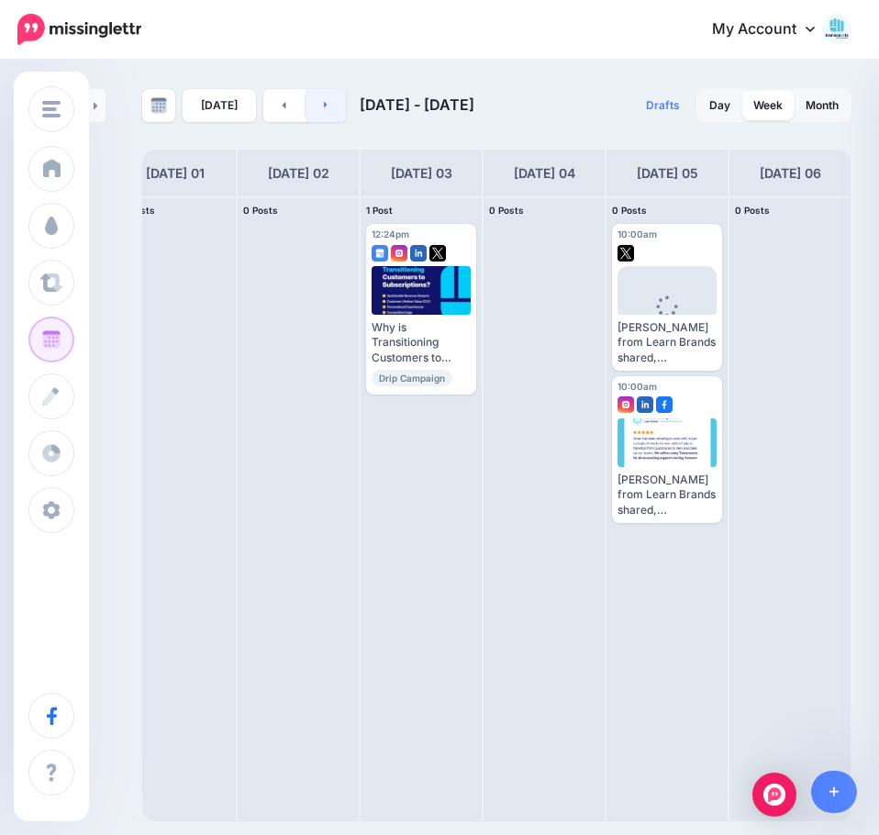
click at [315, 106] on link at bounding box center [326, 105] width 41 height 33
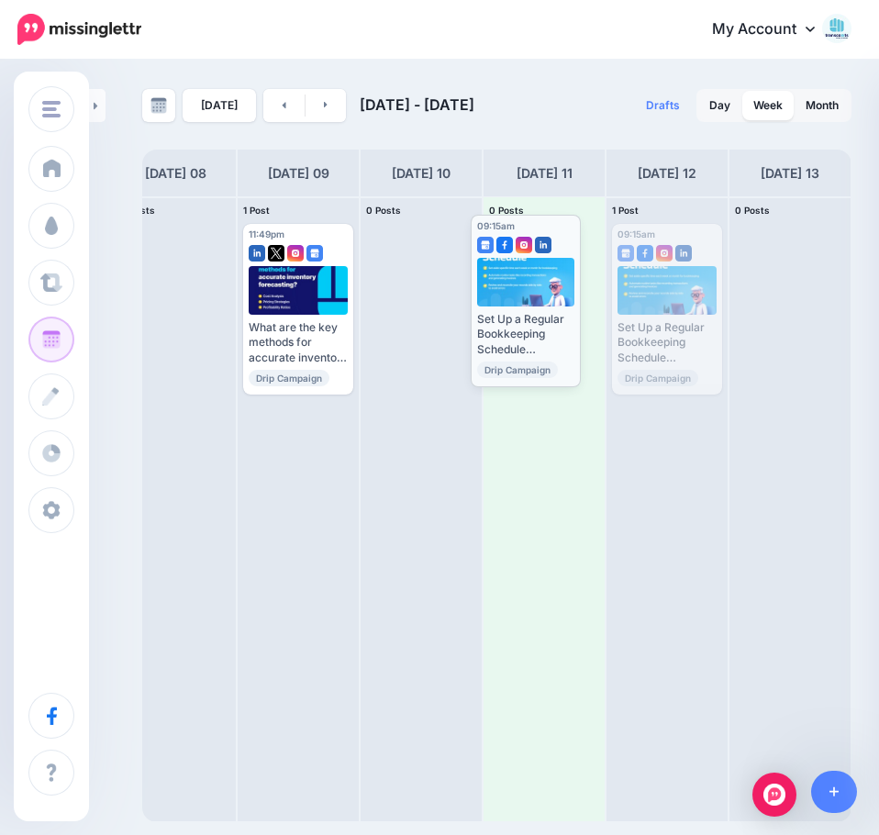
drag, startPoint x: 664, startPoint y: 233, endPoint x: 522, endPoint y: 224, distance: 141.7
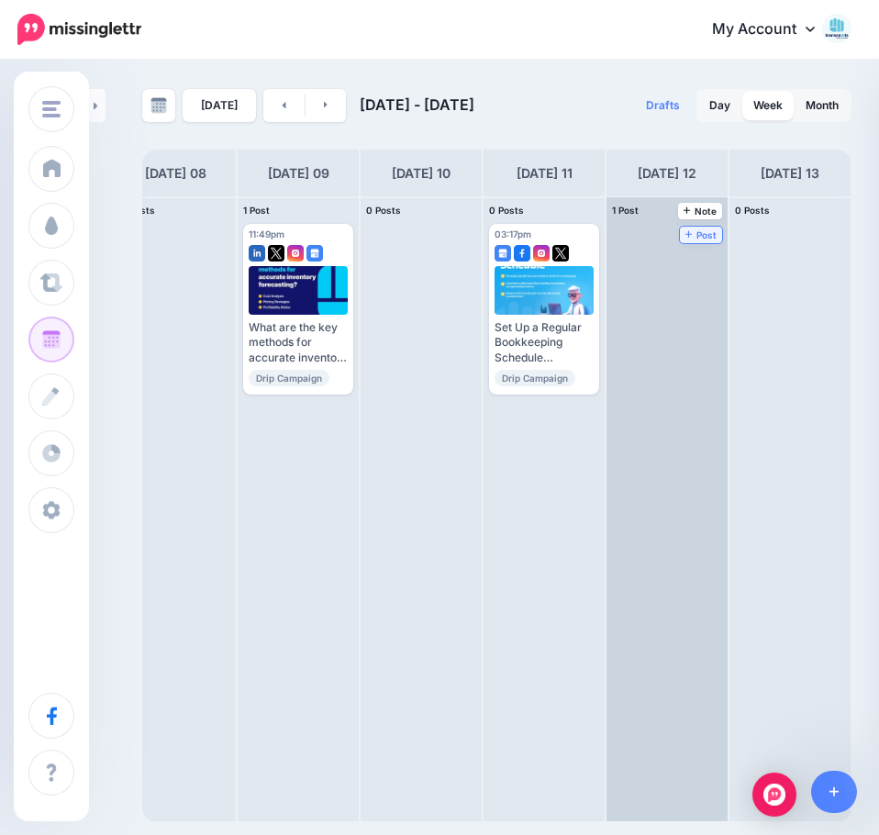
click at [711, 233] on span "Post" at bounding box center [702, 234] width 32 height 9
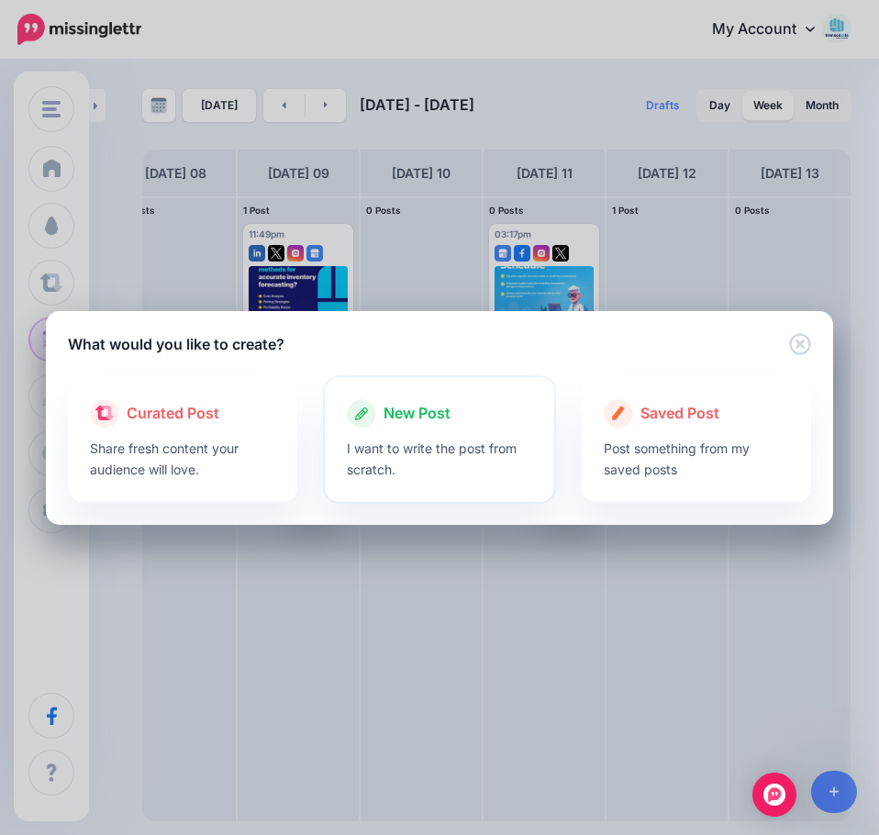
click at [416, 475] on p "I want to write the post from scratch." at bounding box center [439, 459] width 185 height 42
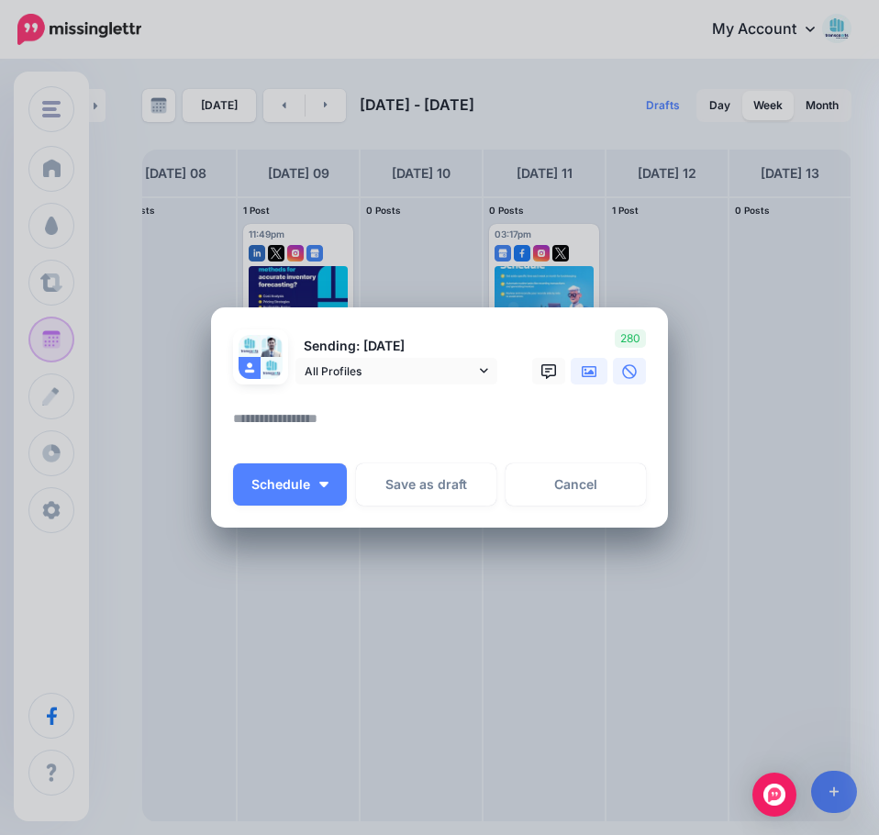
click at [585, 376] on icon at bounding box center [589, 371] width 15 height 11
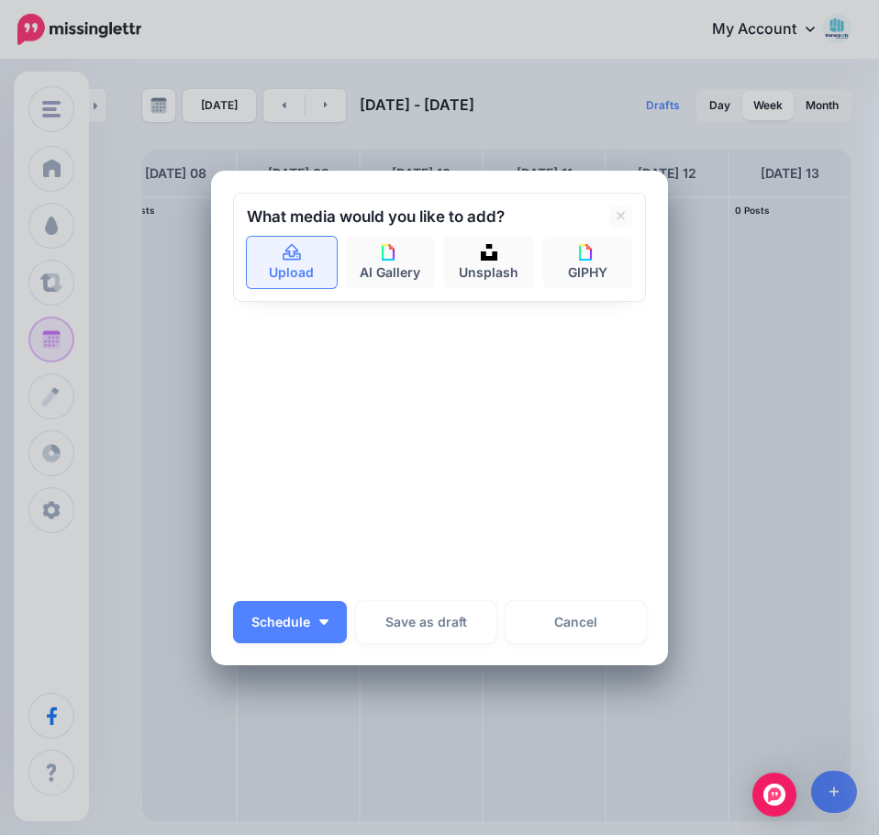
click at [276, 272] on link "Upload" at bounding box center [292, 262] width 90 height 51
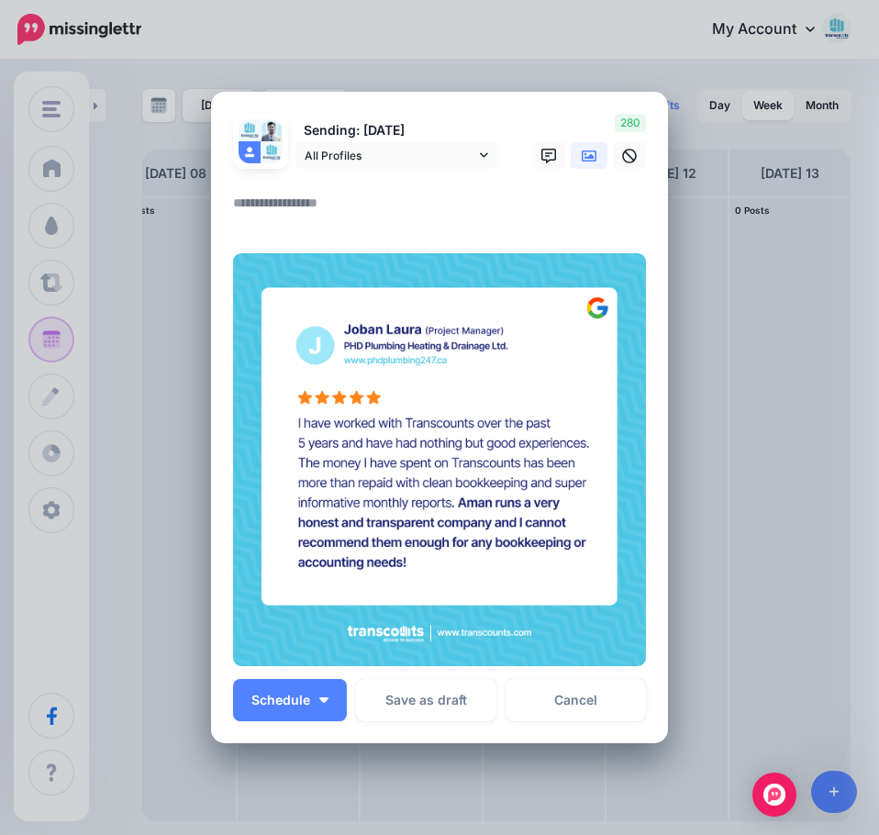
click at [287, 198] on textarea at bounding box center [444, 210] width 422 height 36
paste textarea "**********"
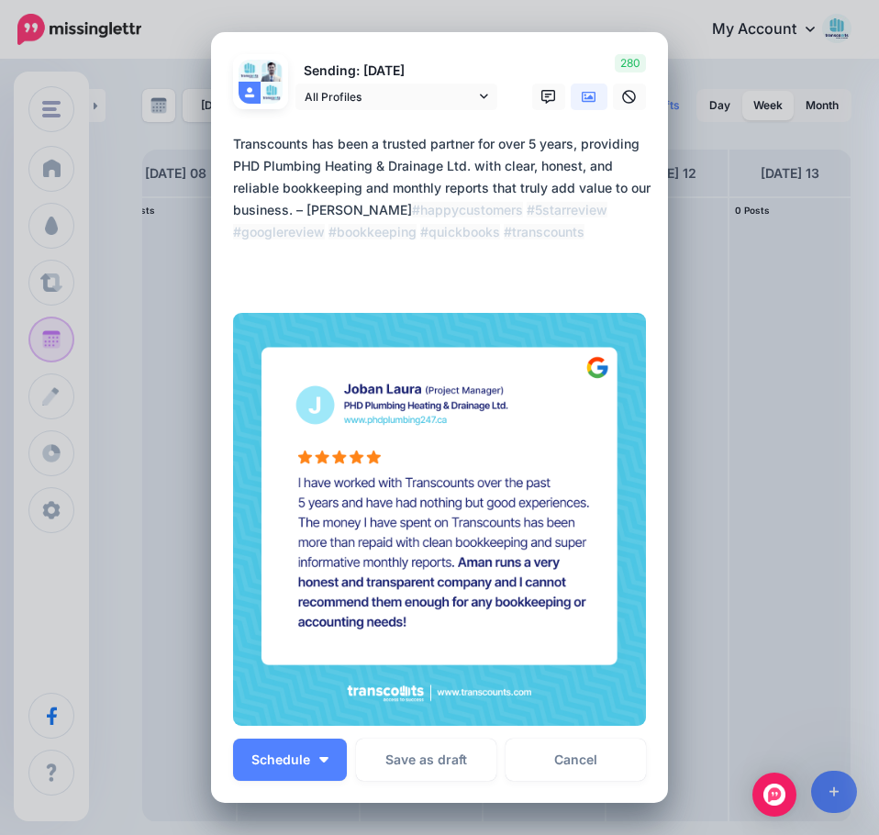
click at [463, 282] on textarea "**********" at bounding box center [444, 210] width 422 height 154
type textarea "**********"
click at [395, 99] on span "All Profiles" at bounding box center [390, 96] width 171 height 19
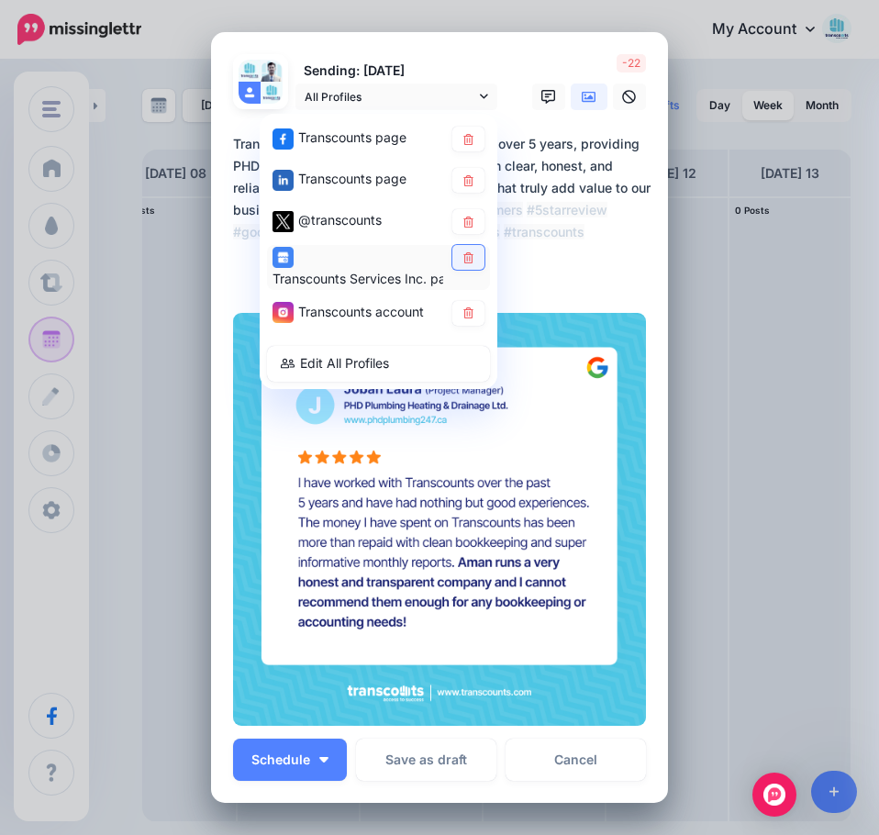
click at [465, 258] on icon at bounding box center [469, 257] width 14 height 11
click at [547, 220] on textarea "**********" at bounding box center [444, 210] width 422 height 154
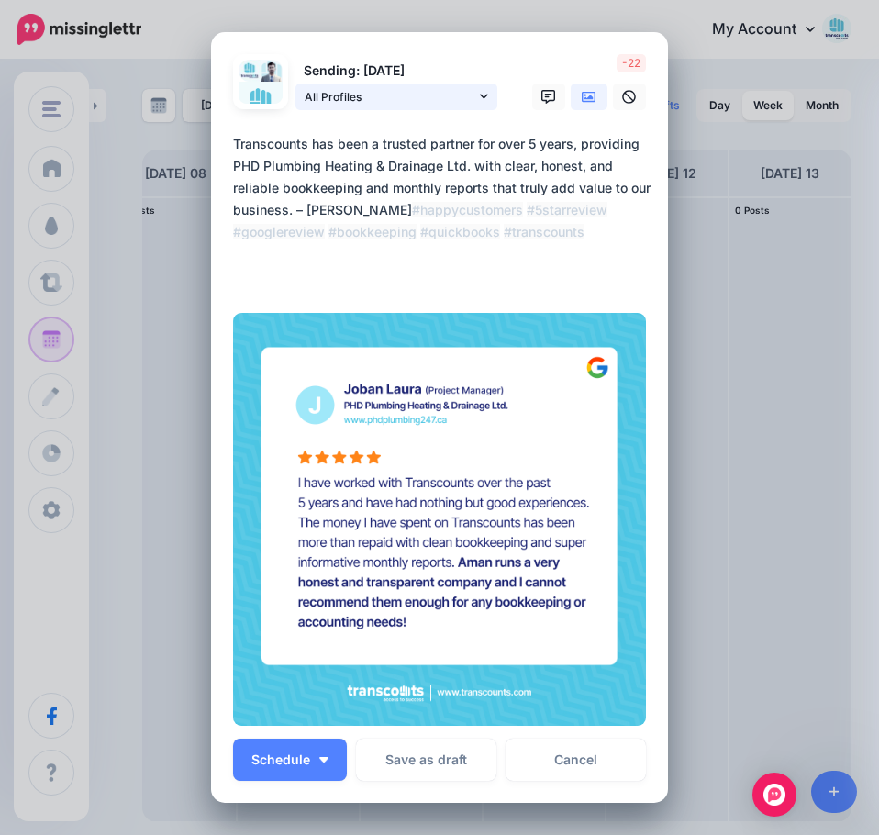
click at [354, 95] on span "All Profiles" at bounding box center [390, 96] width 171 height 19
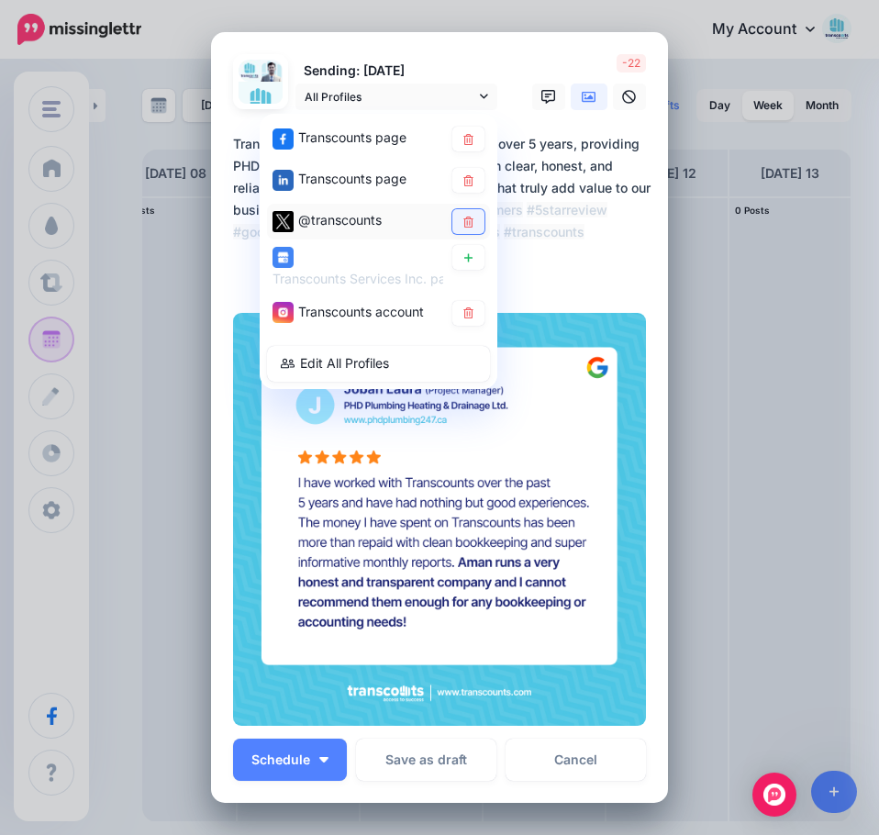
click at [469, 226] on link at bounding box center [469, 221] width 32 height 25
click at [593, 225] on textarea "**********" at bounding box center [444, 210] width 422 height 154
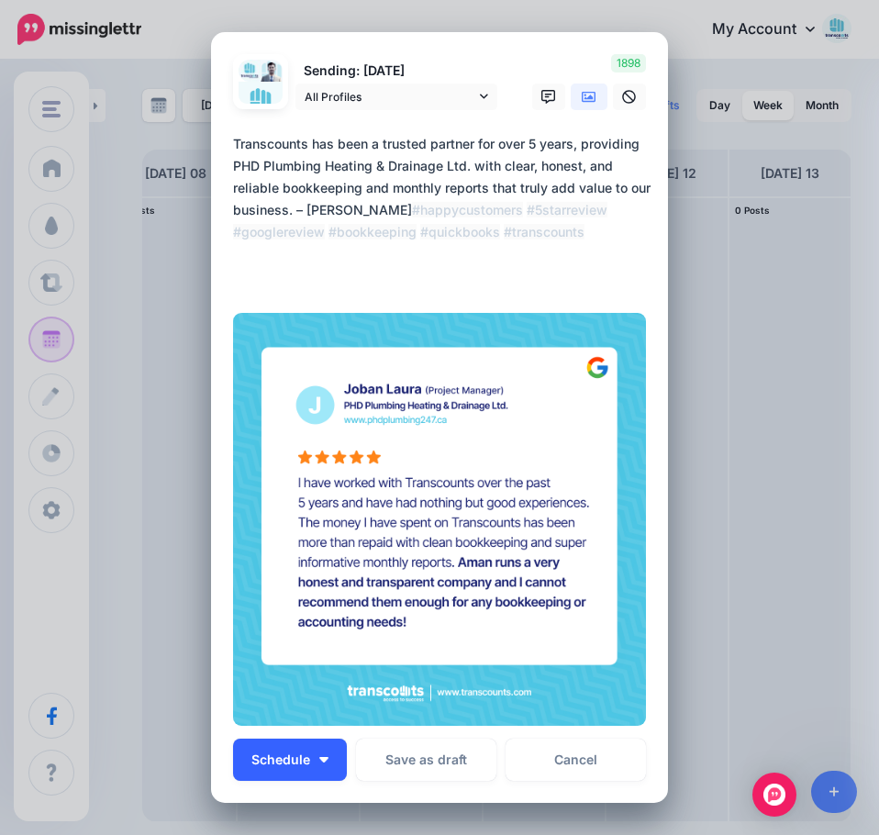
click at [315, 771] on button "Schedule" at bounding box center [290, 760] width 114 height 42
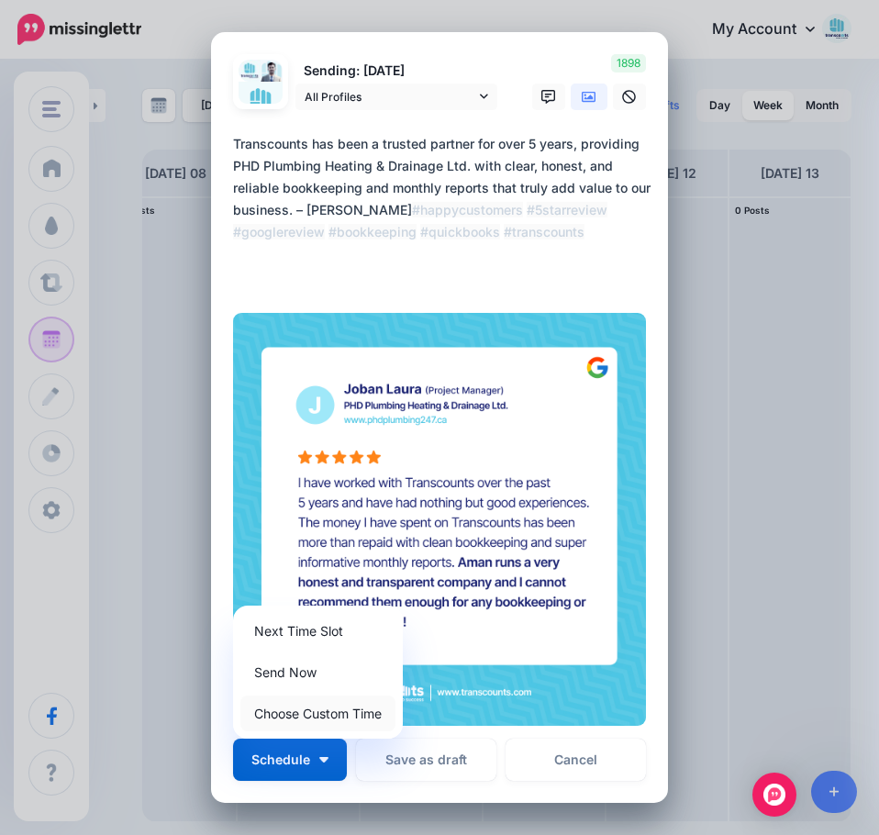
click at [300, 721] on link "Choose Custom Time" at bounding box center [318, 714] width 155 height 36
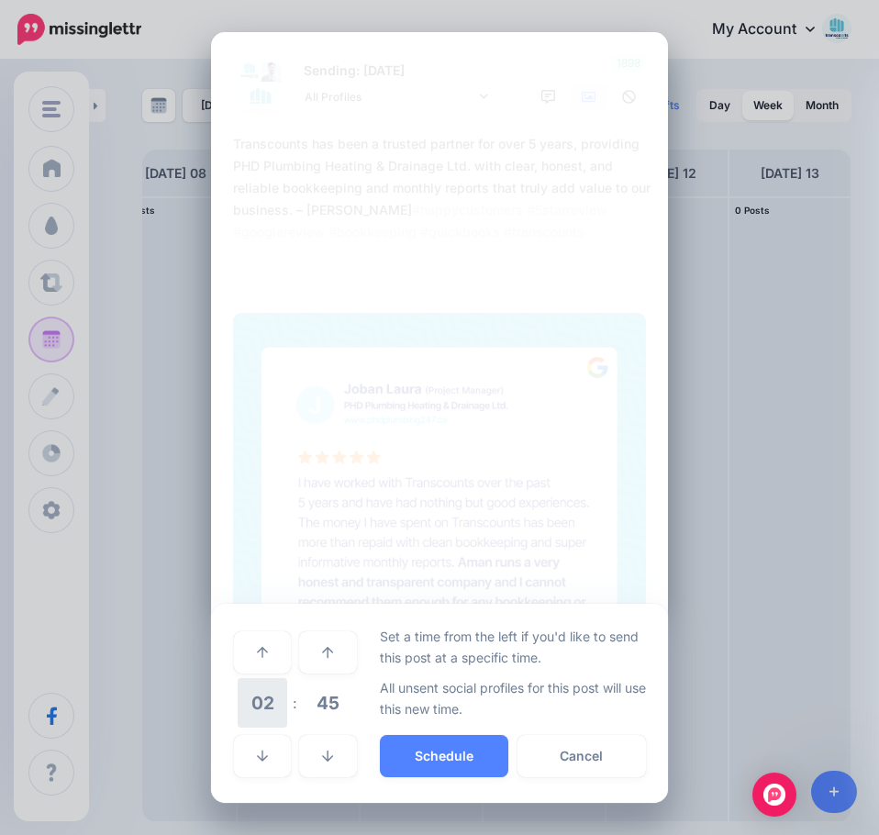
click at [272, 709] on span "02" at bounding box center [263, 703] width 50 height 50
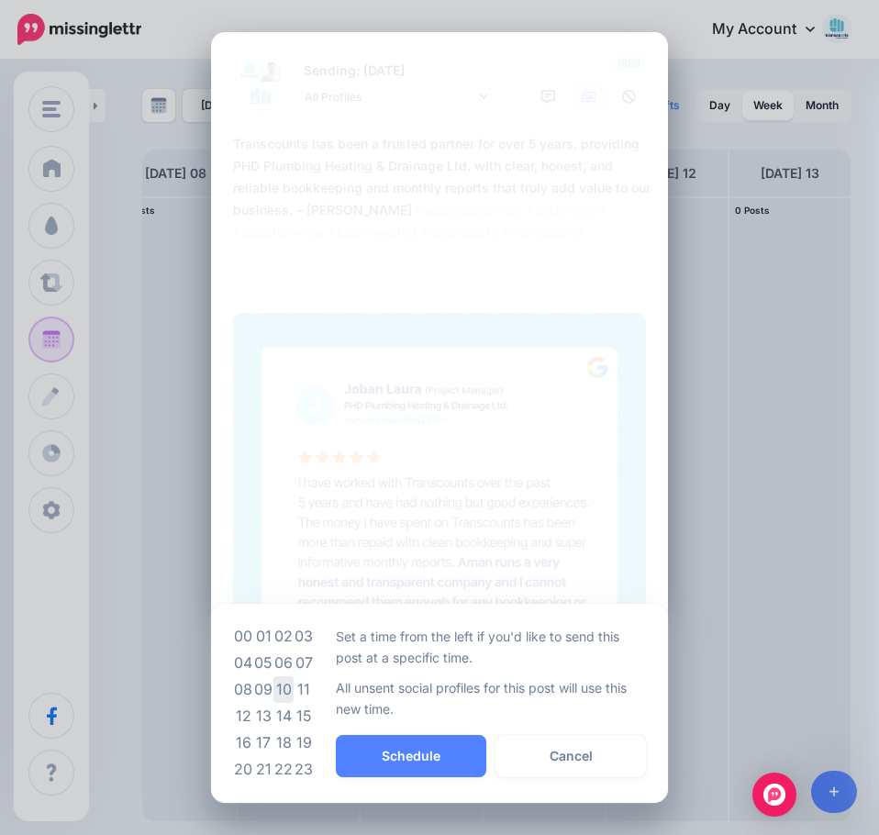
click at [288, 692] on td "10" at bounding box center [284, 690] width 20 height 27
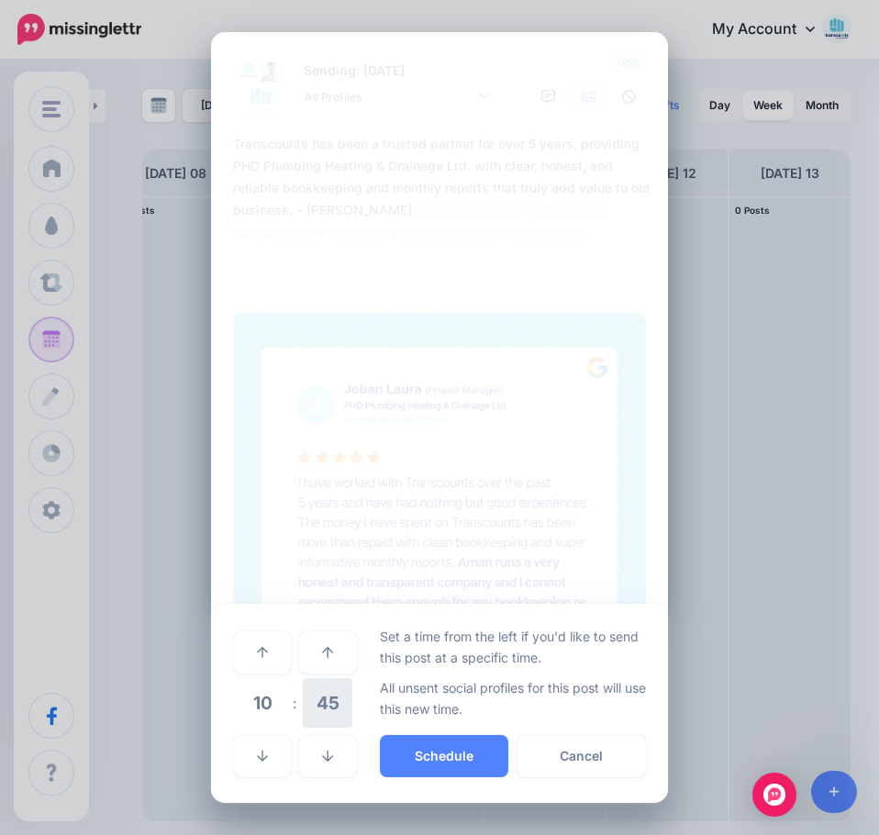
click at [323, 702] on span "45" at bounding box center [328, 703] width 50 height 50
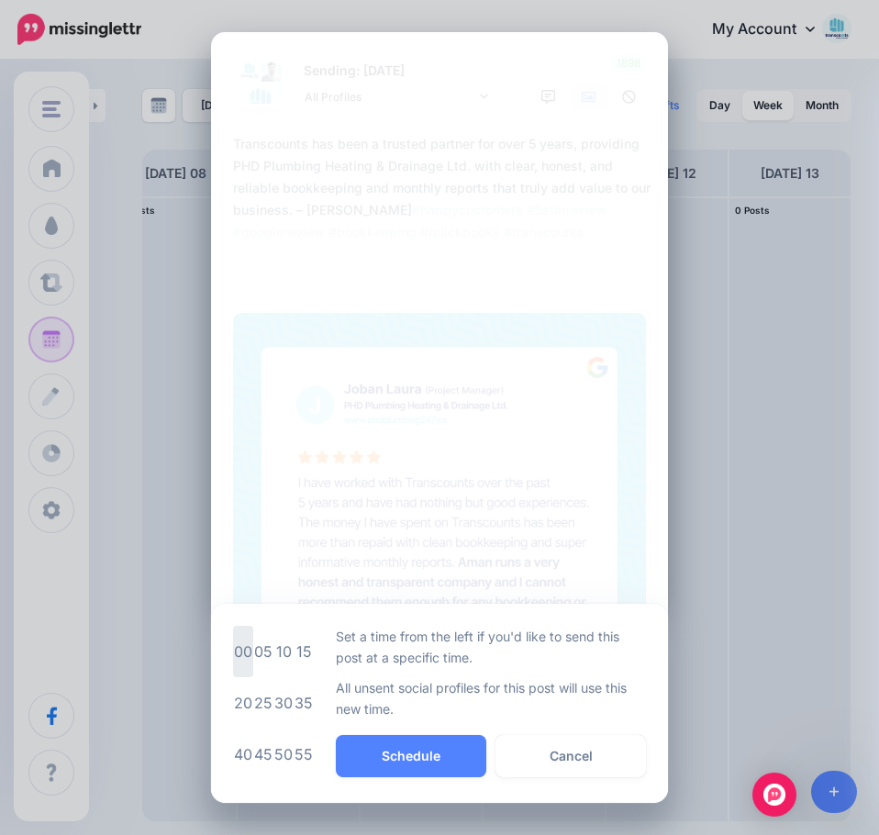
click at [251, 651] on td "00" at bounding box center [243, 651] width 20 height 51
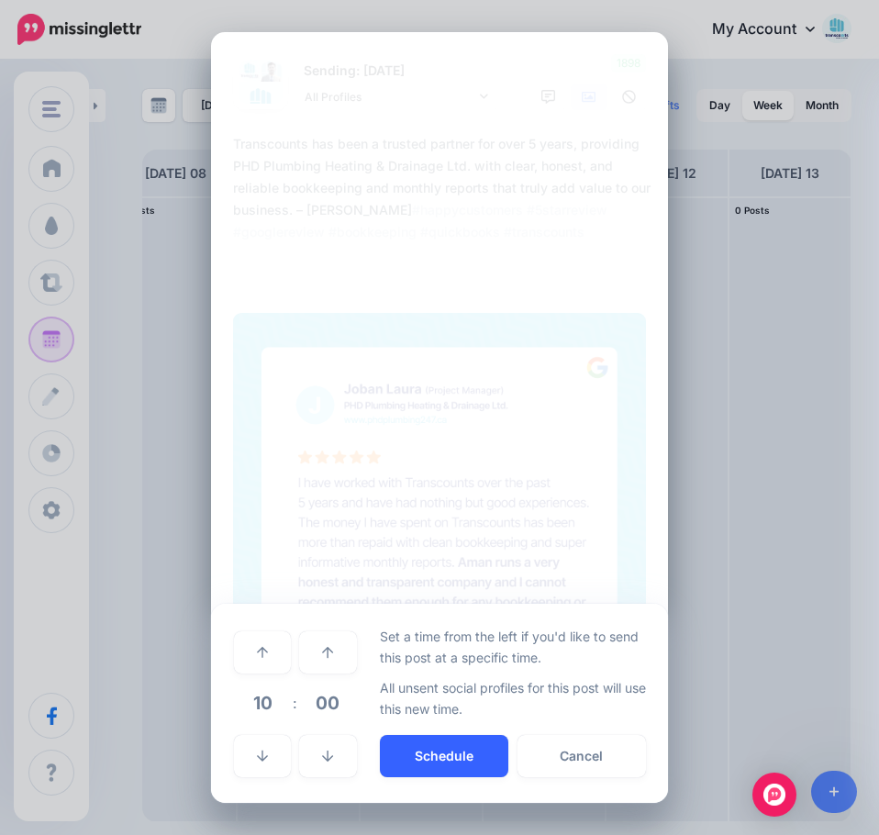
click at [437, 758] on button "Schedule" at bounding box center [444, 756] width 129 height 42
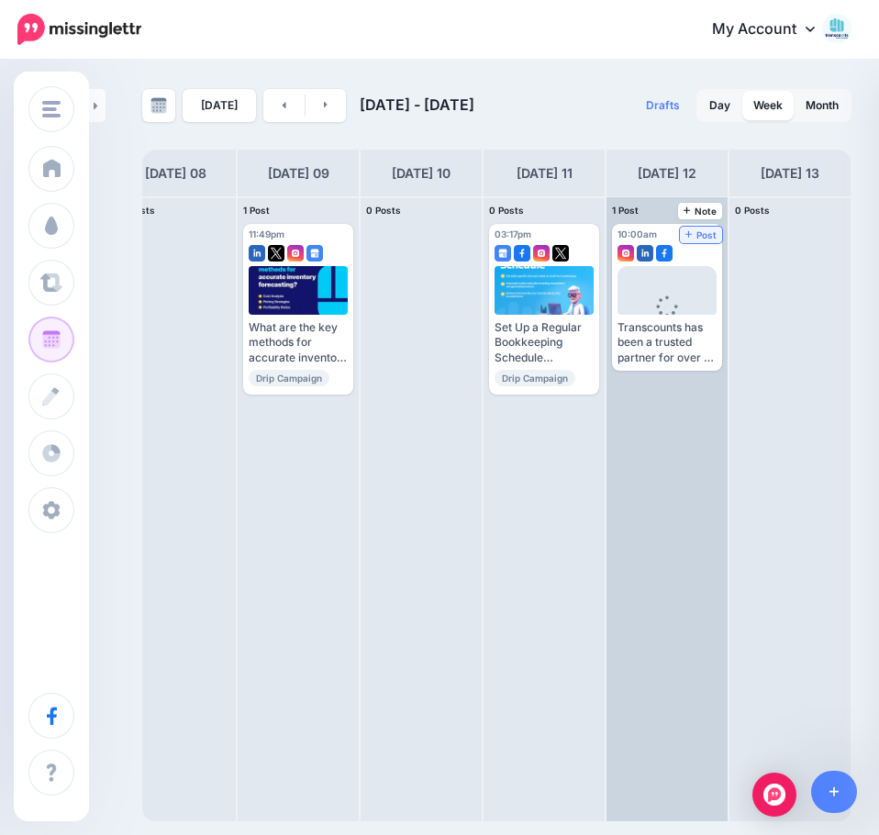
click at [703, 242] on link "Post" at bounding box center [701, 235] width 43 height 17
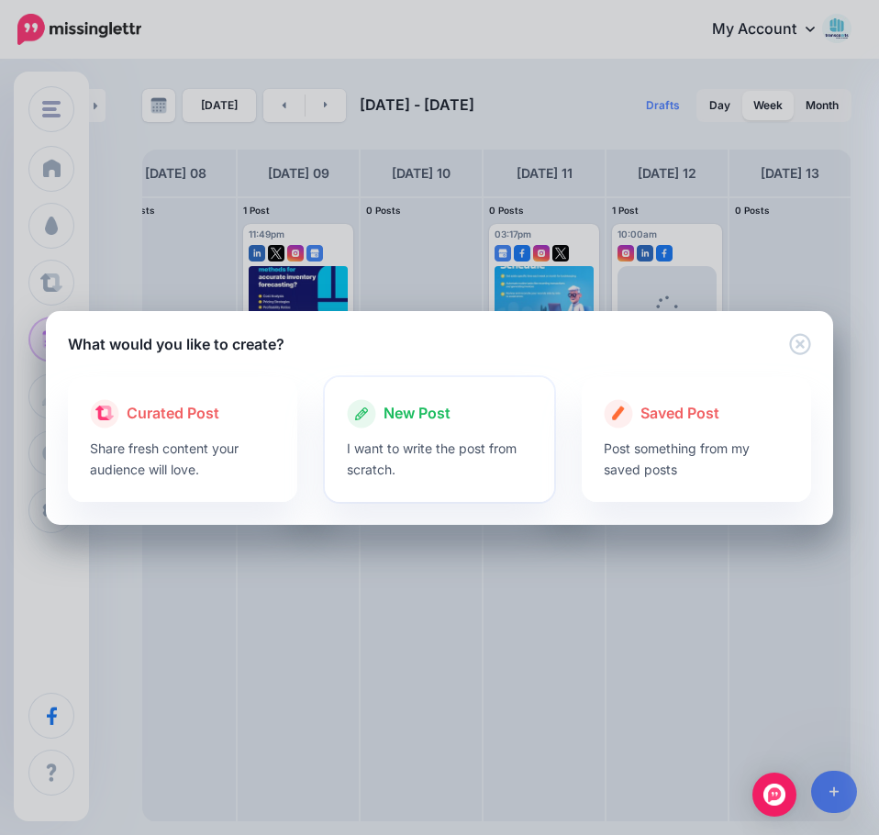
click at [493, 447] on p "I want to write the post from scratch." at bounding box center [439, 459] width 185 height 42
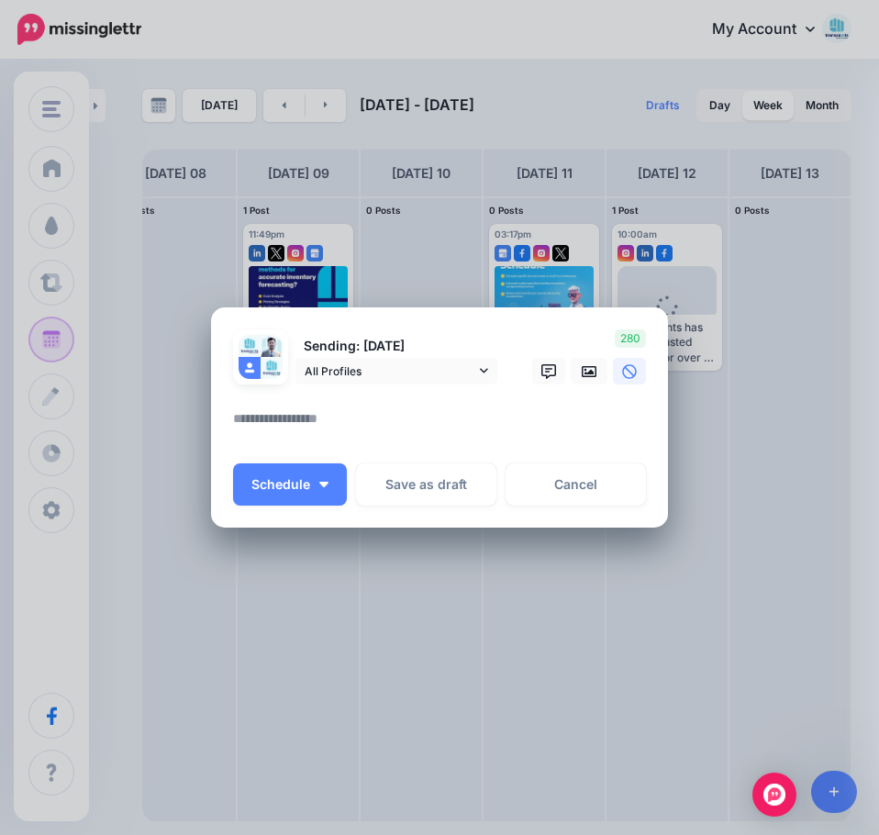
click at [326, 424] on textarea at bounding box center [444, 426] width 422 height 36
click at [329, 419] on textarea at bounding box center [444, 426] width 422 height 36
paste textarea "**********"
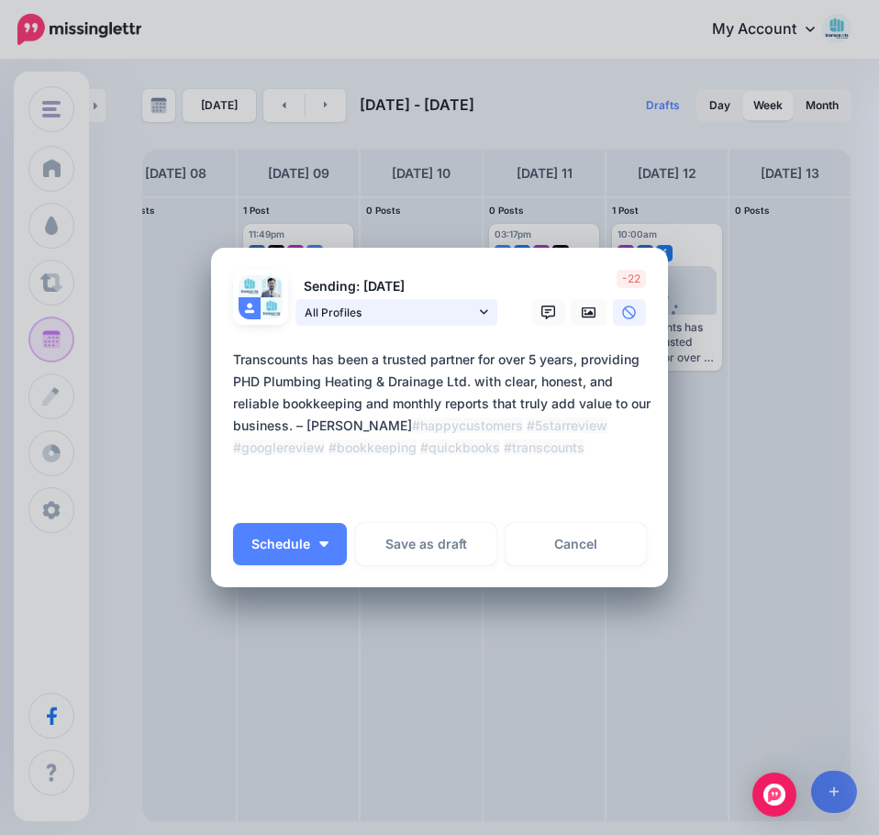
click at [382, 317] on span "All Profiles" at bounding box center [390, 312] width 171 height 19
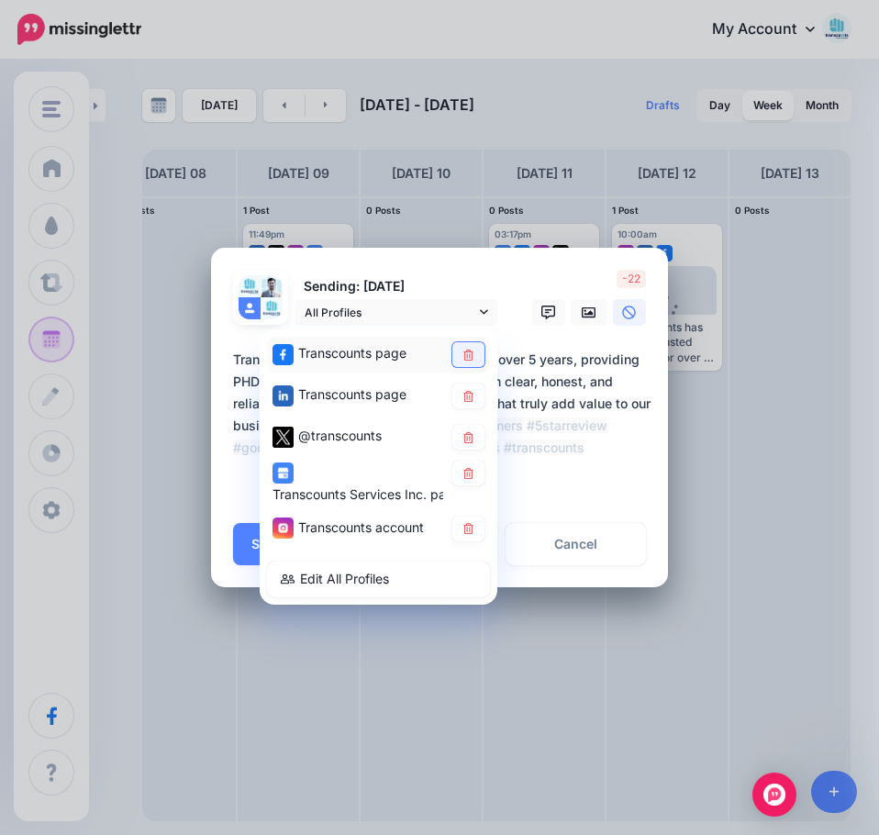
click at [460, 352] on link at bounding box center [469, 354] width 32 height 25
click at [470, 392] on icon at bounding box center [469, 395] width 10 height 11
click at [477, 469] on link at bounding box center [469, 473] width 32 height 25
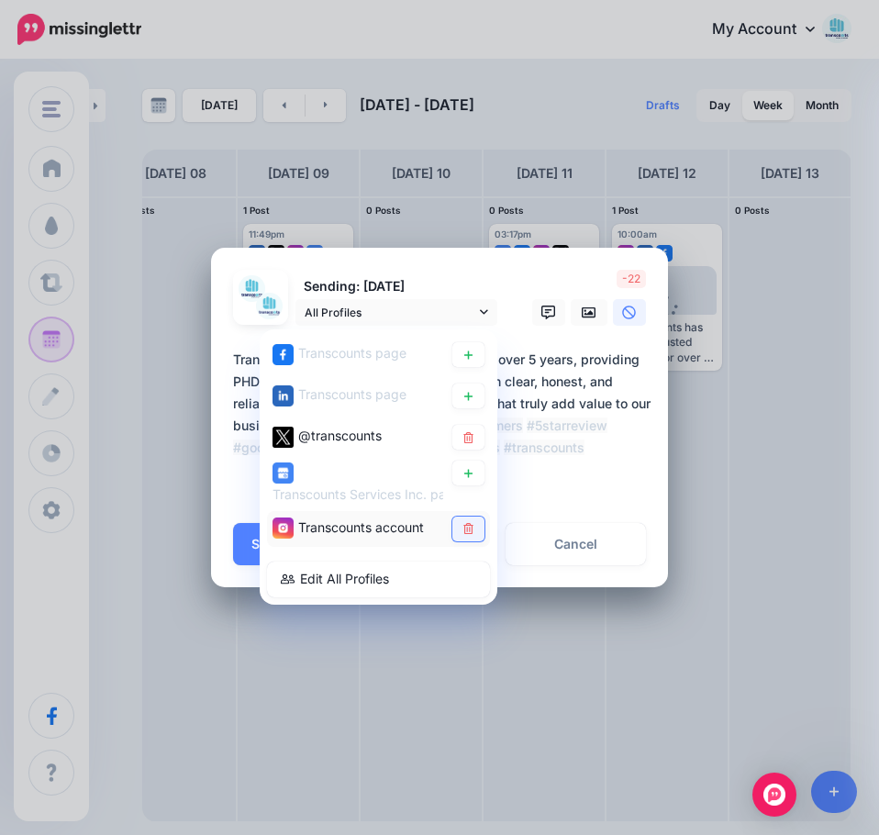
click at [476, 534] on link at bounding box center [469, 529] width 32 height 25
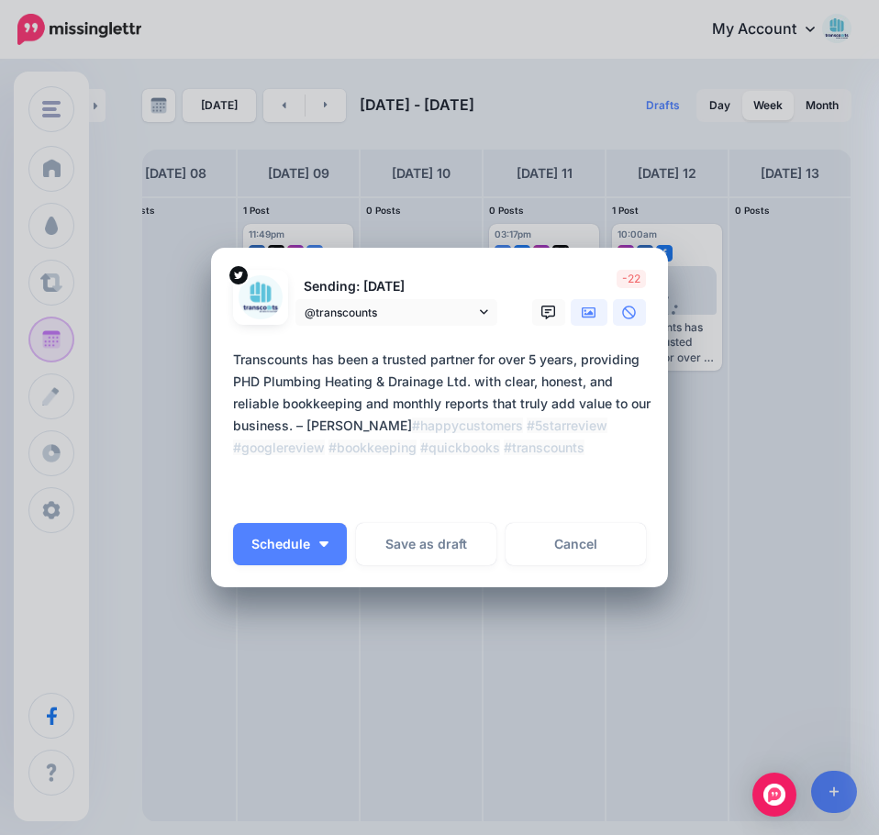
click at [586, 311] on icon at bounding box center [589, 312] width 15 height 11
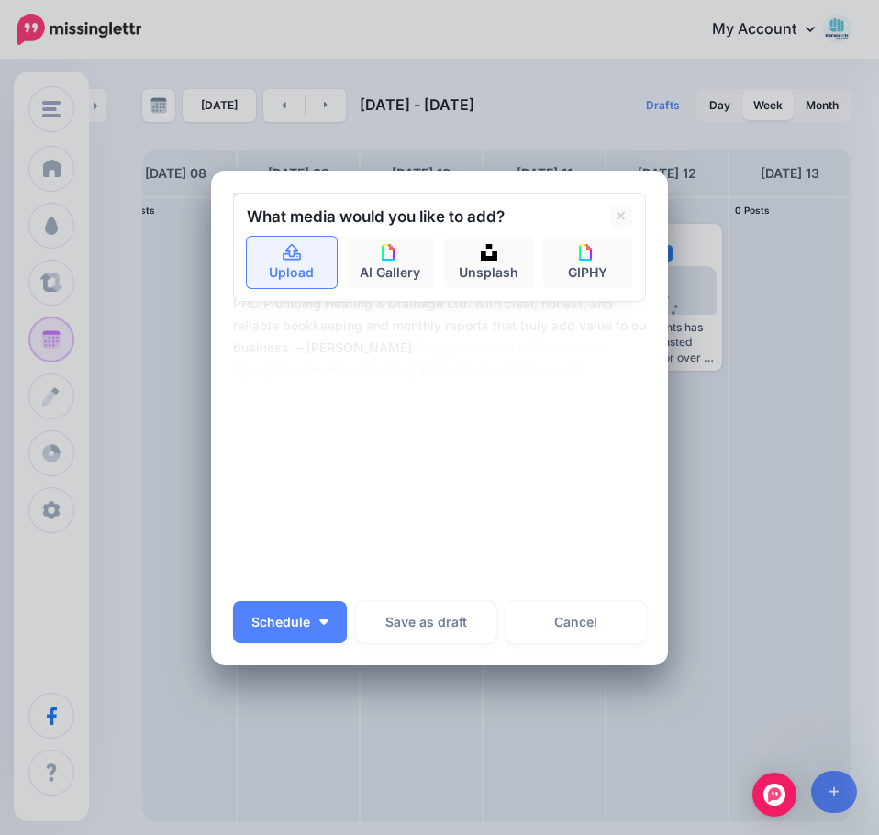
click at [286, 272] on link "Upload" at bounding box center [292, 262] width 90 height 51
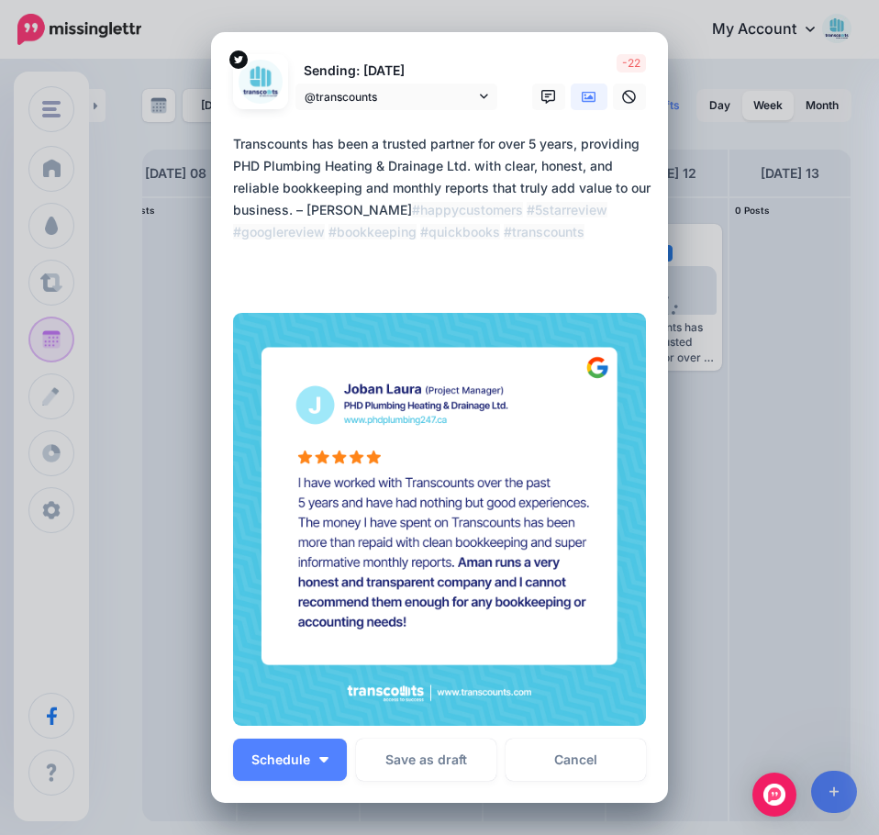
drag, startPoint x: 400, startPoint y: 278, endPoint x: 307, endPoint y: 281, distance: 93.7
click at [307, 281] on textarea "**********" at bounding box center [444, 210] width 422 height 154
drag, startPoint x: 516, startPoint y: 254, endPoint x: 427, endPoint y: 263, distance: 89.4
click at [427, 263] on textarea "**********" at bounding box center [444, 210] width 422 height 154
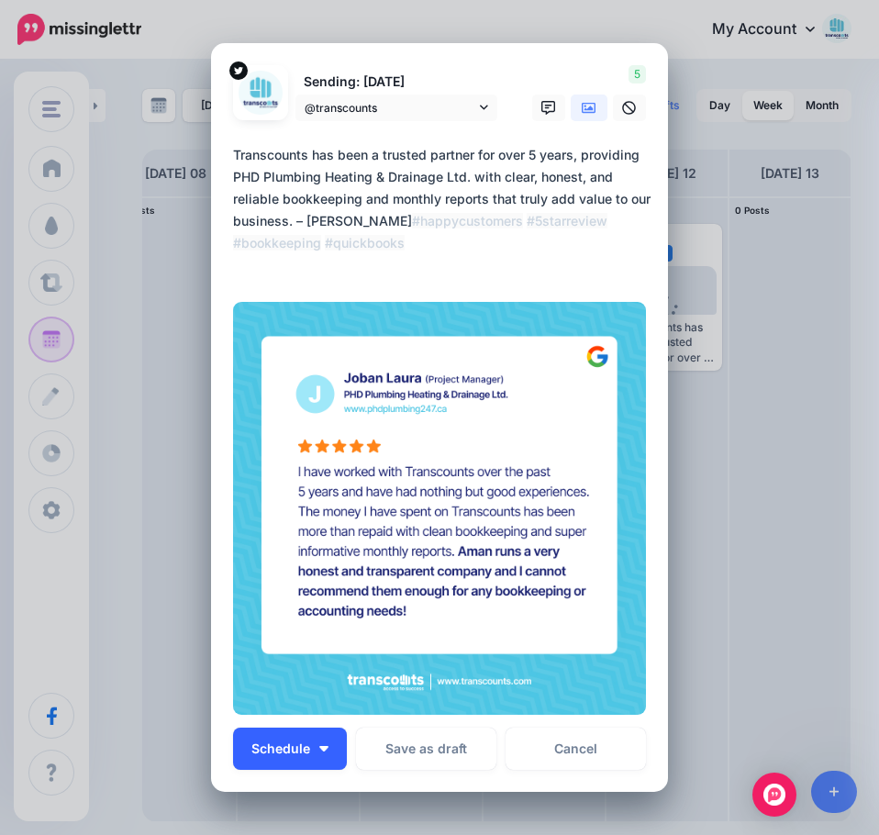
type textarea "**********"
click at [292, 749] on span "Schedule" at bounding box center [281, 749] width 59 height 13
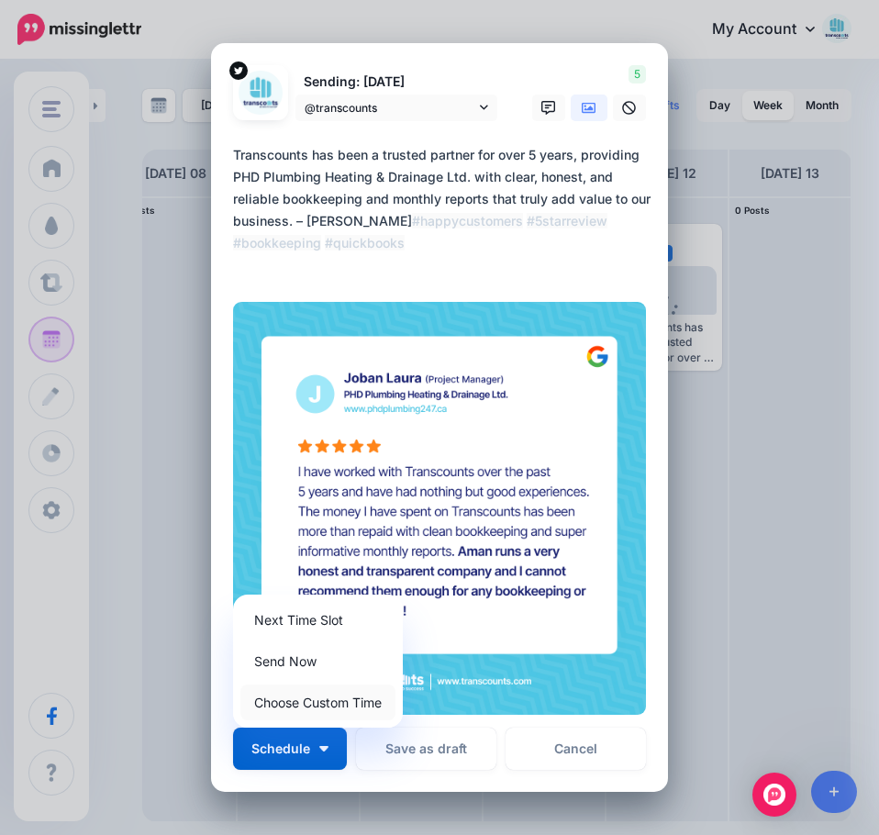
click at [329, 704] on link "Choose Custom Time" at bounding box center [318, 703] width 155 height 36
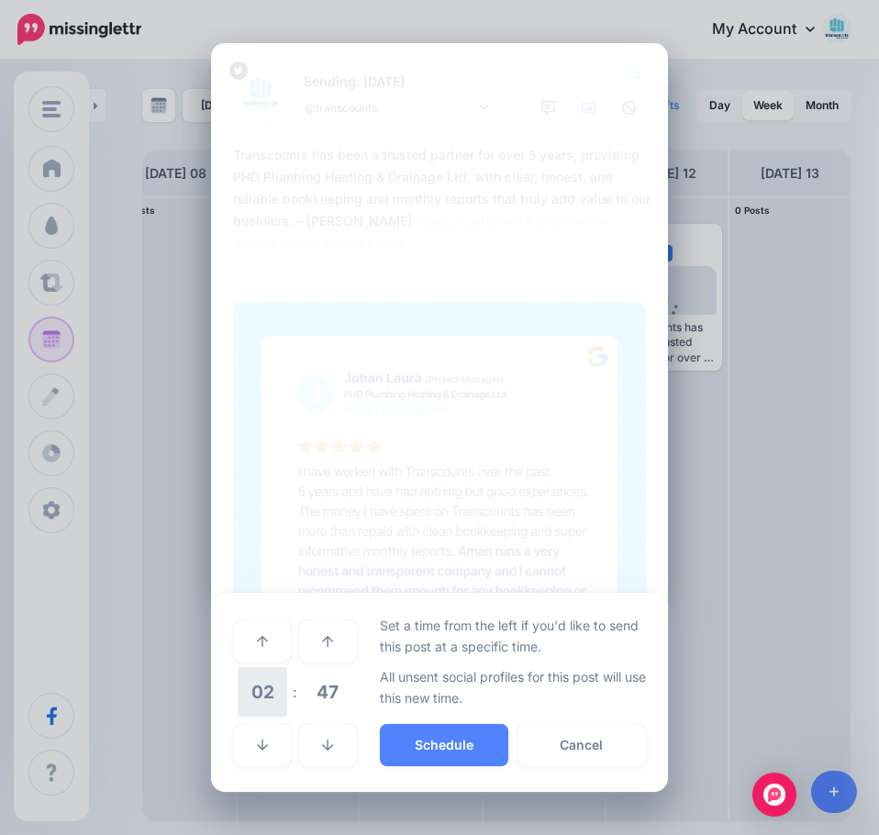
click at [256, 704] on span "02" at bounding box center [263, 692] width 50 height 50
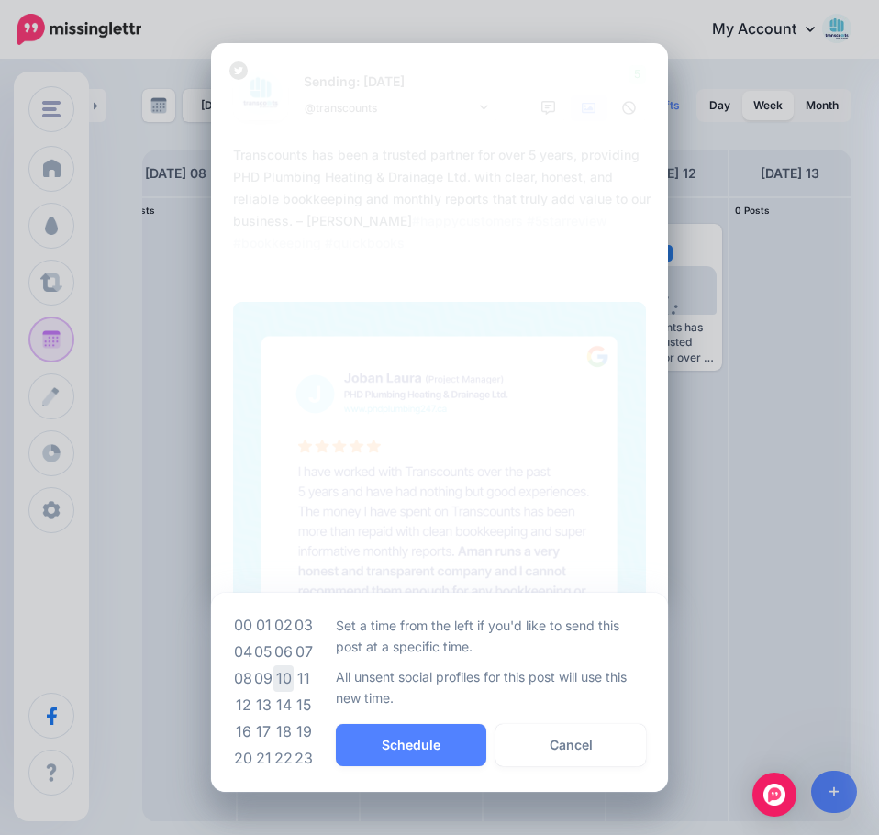
click at [285, 682] on td "10" at bounding box center [284, 679] width 20 height 27
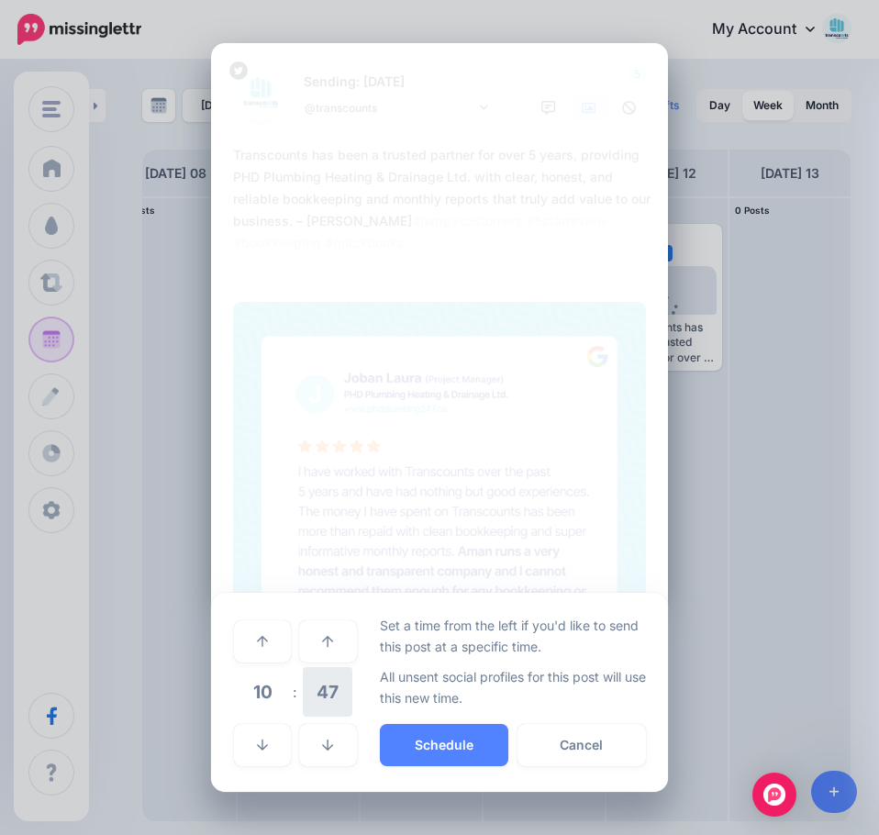
click at [332, 689] on span "47" at bounding box center [328, 692] width 50 height 50
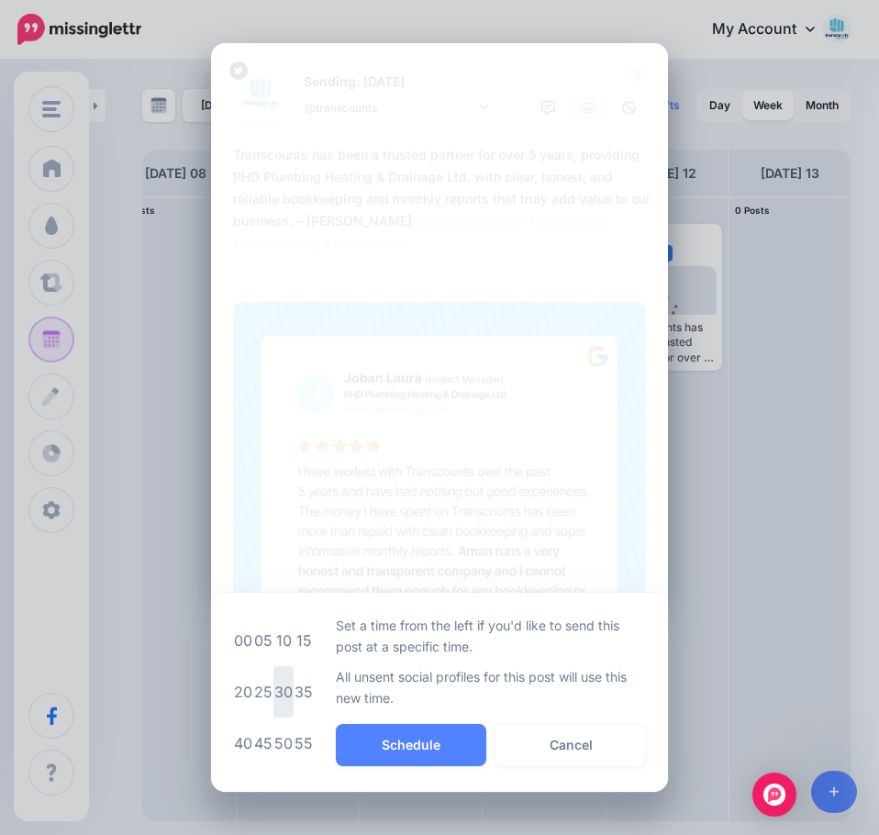
click at [282, 694] on td "30" at bounding box center [284, 691] width 20 height 51
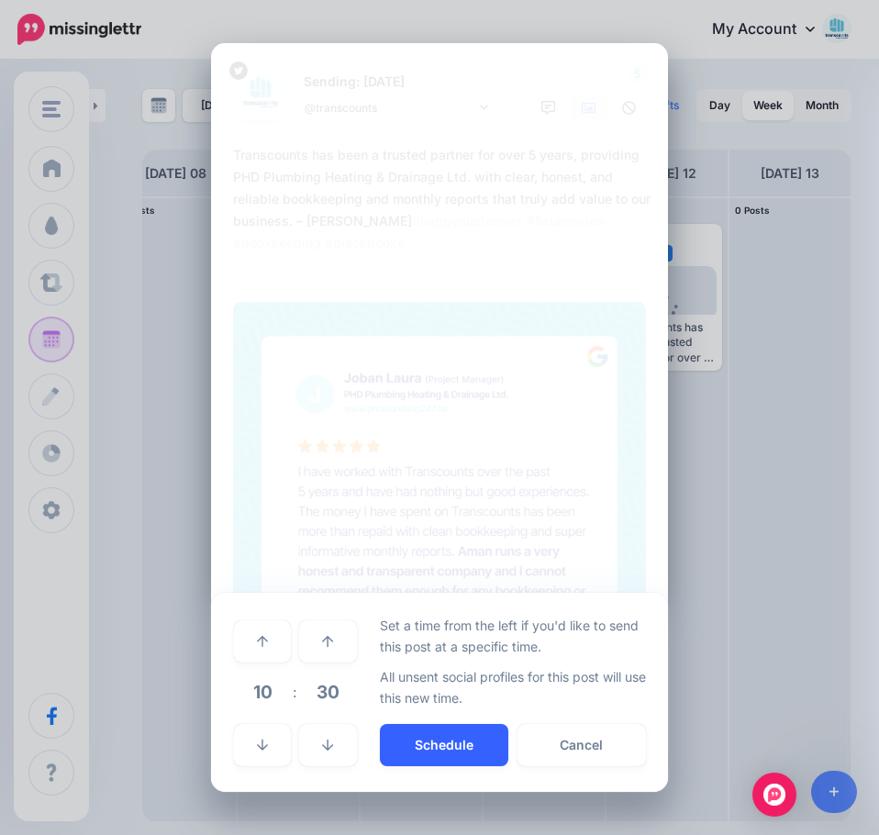
click at [423, 748] on button "Schedule" at bounding box center [444, 745] width 129 height 42
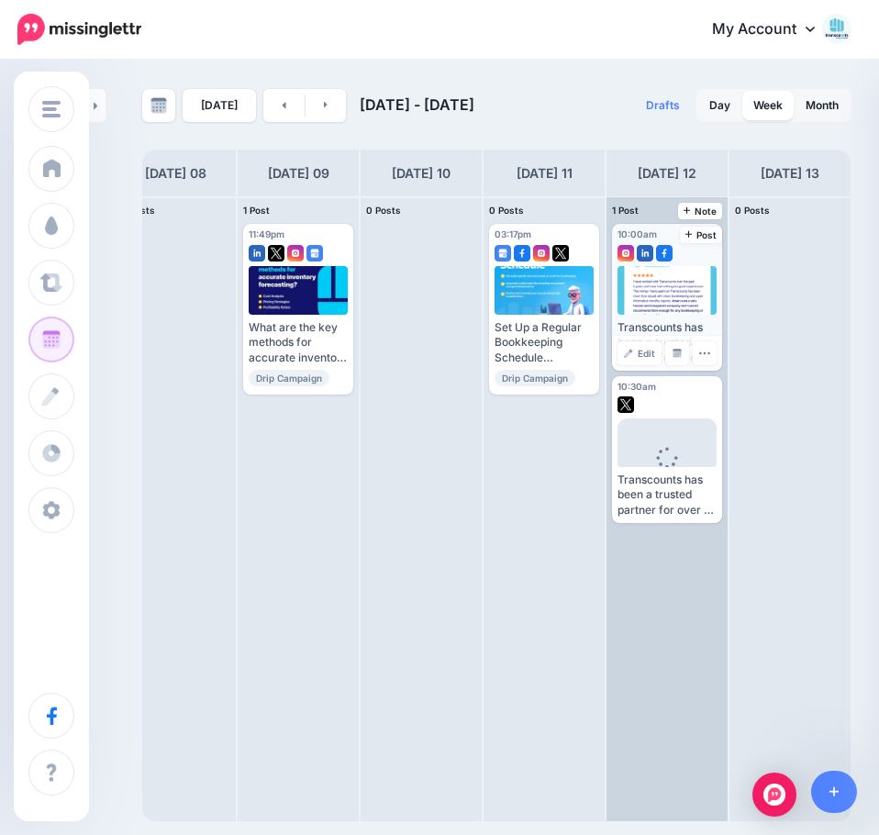
click at [676, 299] on div at bounding box center [668, 290] width 100 height 49
click at [676, 283] on div at bounding box center [668, 290] width 100 height 49
click at [674, 274] on div at bounding box center [668, 290] width 100 height 49
click at [673, 438] on span "Loading" at bounding box center [667, 472] width 99 height 106
